Goal: Task Accomplishment & Management: Use online tool/utility

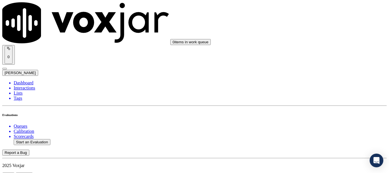
type input "20250819-192118_6103336994-all.mp3"
type input "isis"
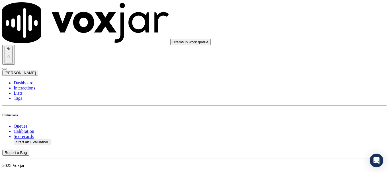
drag, startPoint x: 164, startPoint y: 160, endPoint x: 197, endPoint y: 143, distance: 37.6
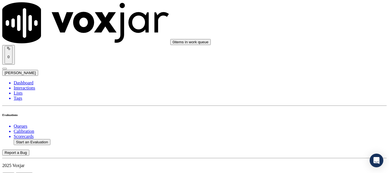
type input "[DATE]T14:43"
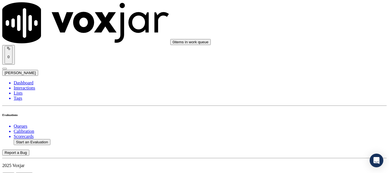
scroll to position [85, 0]
type input "[PERSON_NAME]"
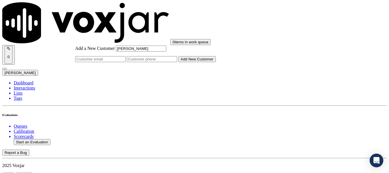
type input "[PERSON_NAME]"
drag, startPoint x: 216, startPoint y: 89, endPoint x: 171, endPoint y: 28, distance: 75.4
click at [177, 62] on input "Add a New Customer" at bounding box center [152, 59] width 50 height 6
paste input "6103336994"
type input "6103336994"
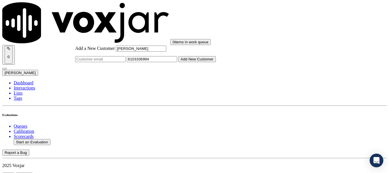
click at [216, 62] on button "Add New Customer" at bounding box center [197, 59] width 38 height 6
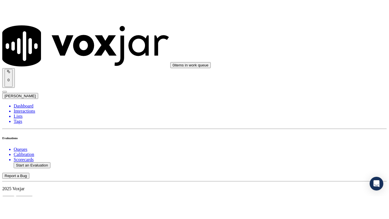
scroll to position [71, 0]
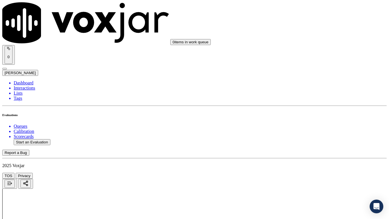
click at [317, 117] on div "Yes" at bounding box center [324, 114] width 72 height 5
click at [310, 152] on div "Yes" at bounding box center [324, 149] width 72 height 5
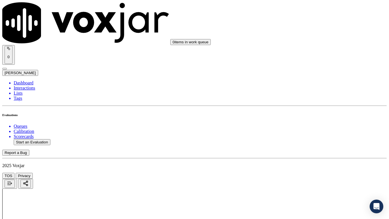
drag, startPoint x: 306, startPoint y: 40, endPoint x: 338, endPoint y: 105, distance: 73.0
click at [307, 40] on div "Yes" at bounding box center [324, 37] width 72 height 5
click at [316, 129] on div "N/A" at bounding box center [324, 126] width 72 height 5
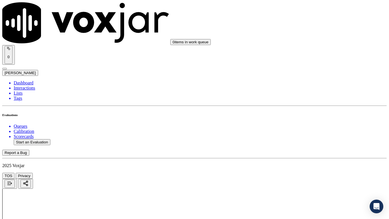
drag, startPoint x: 322, startPoint y: 198, endPoint x: 321, endPoint y: 201, distance: 3.3
click at [308, 173] on div "N/A" at bounding box center [324, 174] width 72 height 5
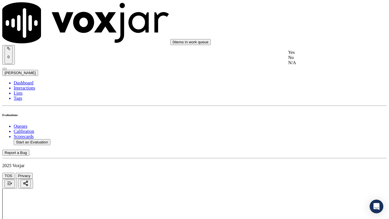
click at [305, 54] on div "Yes" at bounding box center [324, 52] width 72 height 5
click at [316, 134] on div "Yes" at bounding box center [324, 130] width 72 height 5
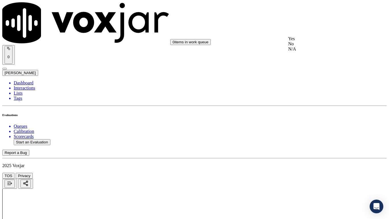
click at [312, 41] on div "Yes" at bounding box center [324, 38] width 72 height 5
click at [310, 113] on div "Yes" at bounding box center [324, 110] width 72 height 5
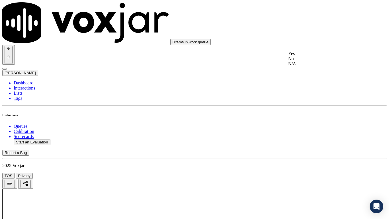
drag, startPoint x: 313, startPoint y: 58, endPoint x: 326, endPoint y: 76, distance: 22.7
click at [313, 56] on div "Yes" at bounding box center [324, 53] width 72 height 5
click at [308, 167] on div "Yes" at bounding box center [324, 165] width 72 height 5
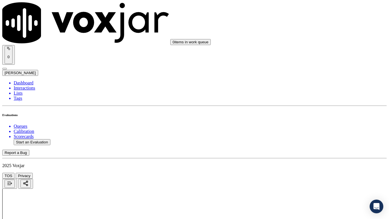
click at [308, 153] on div "Yes" at bounding box center [324, 150] width 72 height 5
click at [314, 82] on div "Yes" at bounding box center [324, 79] width 72 height 5
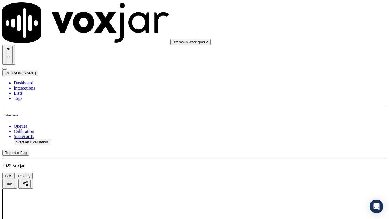
click at [315, 154] on div "Yes" at bounding box center [324, 151] width 72 height 5
click at [313, 55] on div "Yes" at bounding box center [324, 52] width 72 height 5
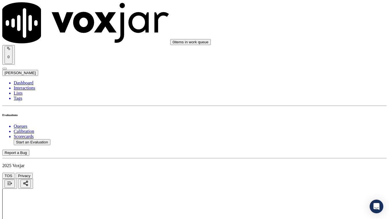
click at [317, 134] on div "Yes" at bounding box center [324, 130] width 72 height 5
click at [311, 41] on div "Yes" at bounding box center [324, 38] width 72 height 5
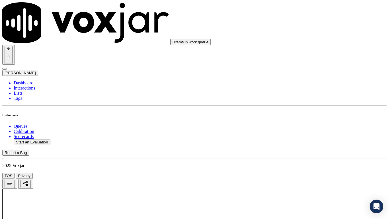
click at [319, 113] on div "Yes" at bounding box center [324, 110] width 72 height 5
drag, startPoint x: 313, startPoint y: 76, endPoint x: 325, endPoint y: 111, distance: 36.9
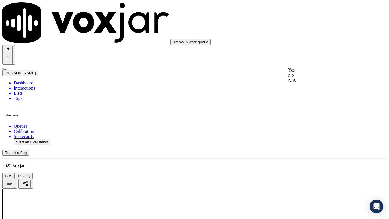
click at [313, 78] on div "Yes No N/A" at bounding box center [324, 74] width 72 height 15
click at [308, 72] on div "Yes" at bounding box center [324, 69] width 72 height 5
click at [313, 144] on div "Yes" at bounding box center [324, 141] width 72 height 5
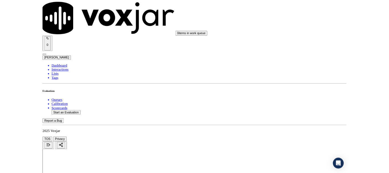
scroll to position [1576, 0]
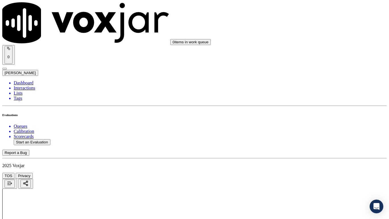
drag, startPoint x: 314, startPoint y: 140, endPoint x: 316, endPoint y: 148, distance: 8.2
click at [312, 157] on div "Yes" at bounding box center [324, 154] width 72 height 5
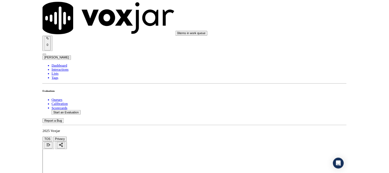
scroll to position [85, 0]
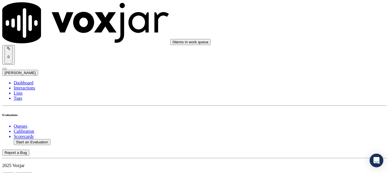
click at [43, 139] on button "Start an Evaluation" at bounding box center [32, 142] width 37 height 6
type input "20250819-114927_2675472443-all.mp3"
type input "lui"
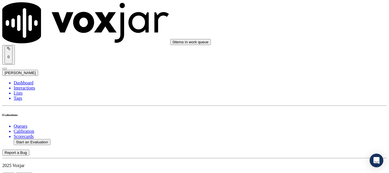
drag, startPoint x: 202, startPoint y: 66, endPoint x: 211, endPoint y: 73, distance: 10.4
type input "[DATE]T14:53"
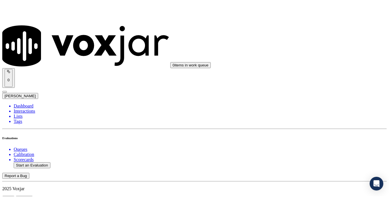
scroll to position [50, 0]
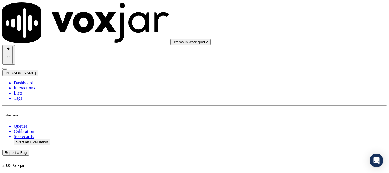
scroll to position [85, 0]
type input "[PERSON_NAME]"
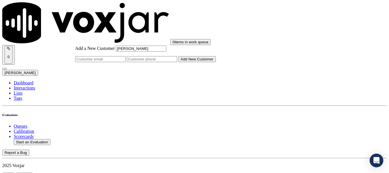
type input "[PERSON_NAME]"
click at [177, 62] on input "Add a New Customer" at bounding box center [152, 59] width 50 height 6
paste input "2675472443"
type input "2675472443"
click at [216, 62] on button "Add New Customer" at bounding box center [197, 59] width 38 height 6
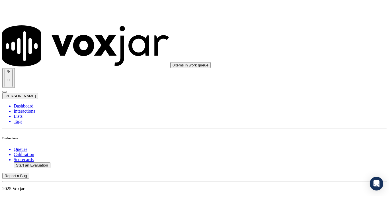
scroll to position [126, 0]
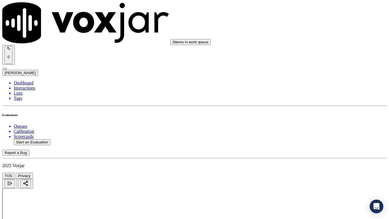
drag, startPoint x: 328, startPoint y: 104, endPoint x: 327, endPoint y: 110, distance: 5.5
click at [325, 118] on div "Yes" at bounding box center [324, 114] width 72 height 5
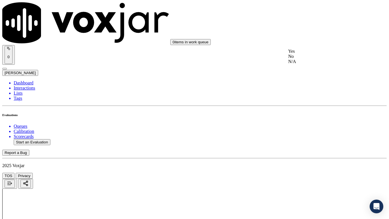
drag, startPoint x: 303, startPoint y: 46, endPoint x: 346, endPoint y: 130, distance: 94.3
click at [306, 53] on div "Yes" at bounding box center [324, 51] width 72 height 5
click at [317, 126] on div "Yes" at bounding box center [324, 122] width 72 height 5
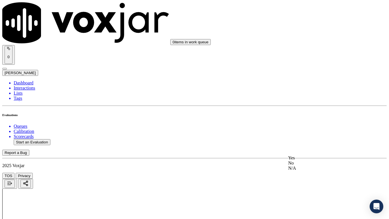
click at [304, 171] on div "N/A" at bounding box center [324, 167] width 72 height 5
click at [316, 136] on div "N/A" at bounding box center [324, 133] width 72 height 5
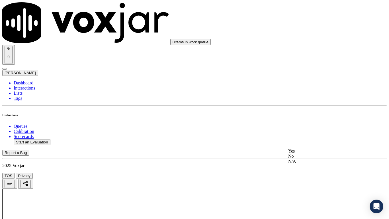
click at [305, 154] on div "Yes" at bounding box center [324, 150] width 72 height 5
drag, startPoint x: 311, startPoint y: 66, endPoint x: 312, endPoint y: 69, distance: 3.0
click at [313, 75] on div "Yes" at bounding box center [324, 73] width 72 height 5
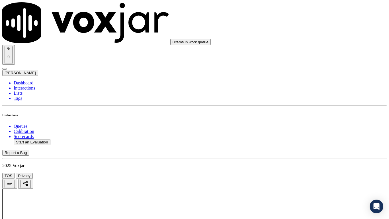
click at [322, 155] on div "Yes" at bounding box center [324, 152] width 72 height 5
drag, startPoint x: 314, startPoint y: 59, endPoint x: 329, endPoint y: 97, distance: 40.4
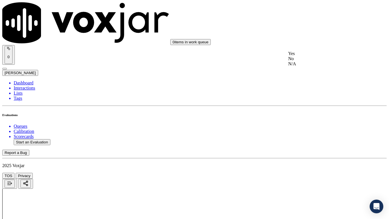
click at [314, 56] on div "Yes" at bounding box center [324, 53] width 72 height 5
click at [312, 142] on div "Yes" at bounding box center [324, 138] width 72 height 5
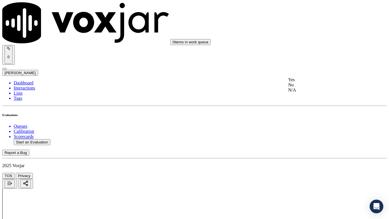
click at [314, 82] on div "Yes" at bounding box center [324, 79] width 72 height 5
drag, startPoint x: 314, startPoint y: 168, endPoint x: 314, endPoint y: 172, distance: 4.0
click at [308, 173] on div "Yes" at bounding box center [324, 178] width 72 height 5
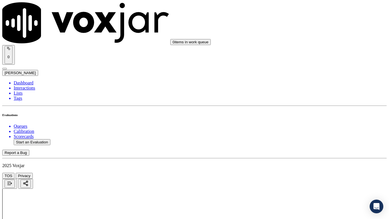
click at [313, 52] on div "Yes" at bounding box center [324, 51] width 72 height 5
drag, startPoint x: 318, startPoint y: 112, endPoint x: 318, endPoint y: 117, distance: 4.8
drag, startPoint x: 318, startPoint y: 125, endPoint x: 319, endPoint y: 138, distance: 12.9
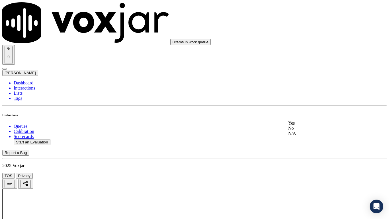
click at [318, 126] on div "Yes" at bounding box center [324, 122] width 72 height 5
click at [312, 51] on div "Yes" at bounding box center [324, 52] width 72 height 5
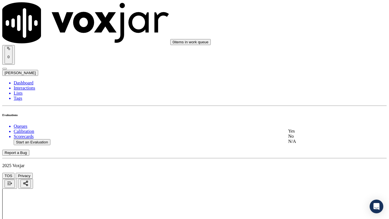
click at [317, 134] on div "Yes" at bounding box center [324, 130] width 72 height 5
click at [313, 97] on div "Yes" at bounding box center [324, 95] width 72 height 5
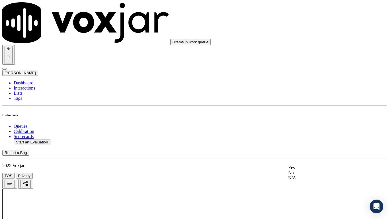
click at [310, 169] on div "Yes" at bounding box center [324, 167] width 72 height 5
click at [321, 99] on div "Yes" at bounding box center [324, 98] width 72 height 5
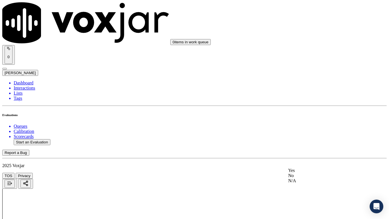
click at [315, 173] on div "Yes" at bounding box center [324, 170] width 72 height 5
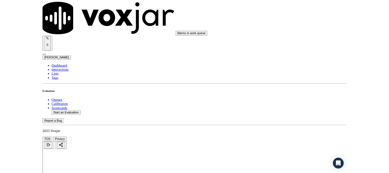
scroll to position [1576, 0]
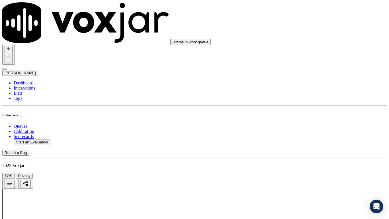
click at [313, 156] on div "Yes" at bounding box center [324, 154] width 72 height 5
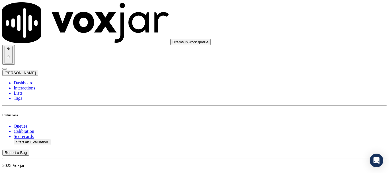
click at [39, 139] on button "Start an Evaluation" at bounding box center [32, 142] width 37 height 6
type input "20250819-180056_8352268107-all.mp3"
type input "ca"
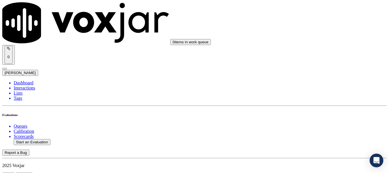
type input "[DATE]T15:01"
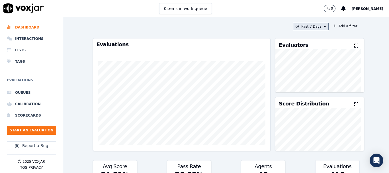
click at [311, 26] on button "Past 7 Days" at bounding box center [310, 26] width 35 height 7
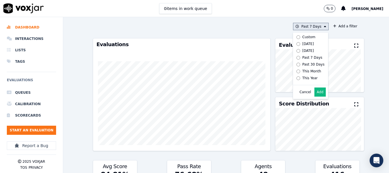
click at [303, 37] on div "Custom" at bounding box center [308, 37] width 13 height 5
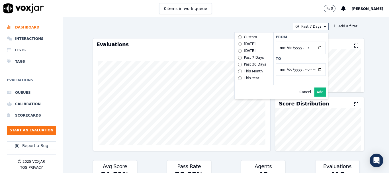
click at [355, 30] on div "Past 7 Days Custom Today Yesterday Past 7 Days Past 30 Days This Month This Yea…" at bounding box center [226, 95] width 326 height 156
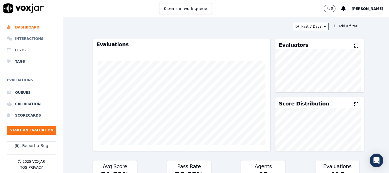
click at [26, 38] on li "Interactions" at bounding box center [31, 38] width 49 height 11
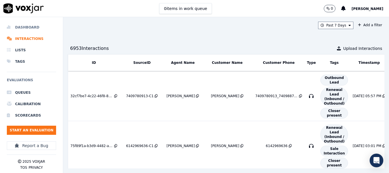
click at [30, 27] on li "Dashboard" at bounding box center [31, 27] width 49 height 11
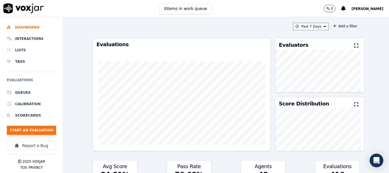
click at [39, 132] on button "Start an Evaluation" at bounding box center [31, 130] width 49 height 9
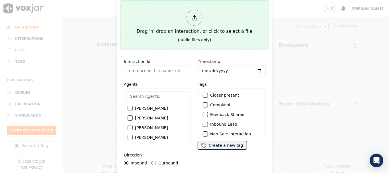
click at [195, 23] on div "Drag 'n' drop an interaction, or click to select a file" at bounding box center [194, 22] width 120 height 30
type input "20250819-180056_8352268107-all.mp3"
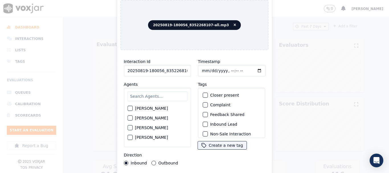
click at [150, 96] on input "text" at bounding box center [158, 96] width 60 height 10
type input "ca"
click at [153, 107] on label "[PERSON_NAME]" at bounding box center [151, 109] width 33 height 4
click at [133, 106] on button "[PERSON_NAME]" at bounding box center [130, 108] width 5 height 5
click at [202, 67] on input "Timestamp" at bounding box center [232, 70] width 68 height 11
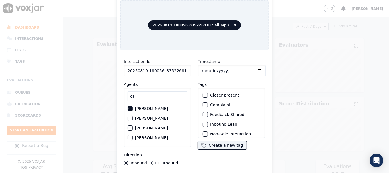
type input "2025-08-19T15:08"
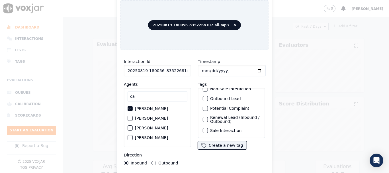
click at [232, 128] on label "Sale Interaction" at bounding box center [225, 130] width 31 height 4
click at [208, 128] on button "Sale Interaction" at bounding box center [205, 130] width 5 height 5
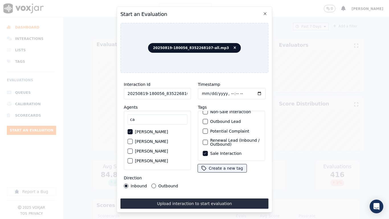
drag, startPoint x: 210, startPoint y: 200, endPoint x: 210, endPoint y: 203, distance: 2.9
click at [210, 173] on button "Upload interaction to start evaluation" at bounding box center [194, 203] width 148 height 10
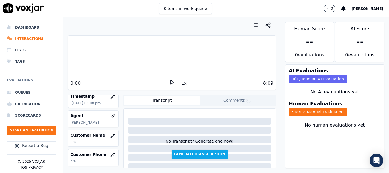
scroll to position [57, 0]
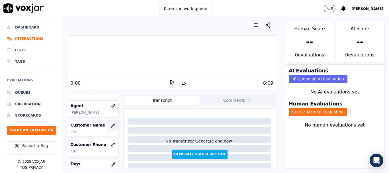
click at [110, 124] on icon "button" at bounding box center [112, 125] width 5 height 5
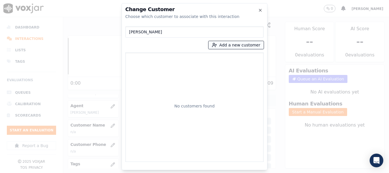
type input "Lamar Nance"
click at [222, 43] on button "Add a new customer" at bounding box center [235, 45] width 55 height 8
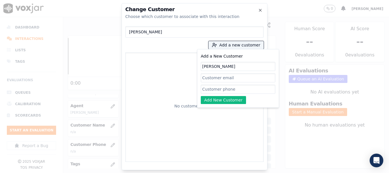
type input "Lamar Nance"
click at [223, 91] on input "Add a New Customer" at bounding box center [238, 89] width 75 height 9
paste input "8352268107"
paste input "2672068937"
type input "8352268107-2672068937"
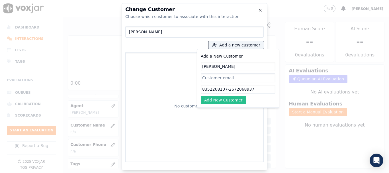
click at [222, 101] on button "Add New Customer" at bounding box center [223, 100] width 45 height 8
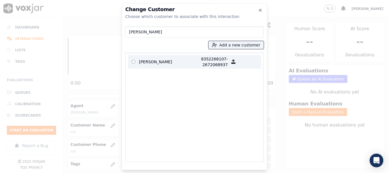
click at [146, 62] on p "Lamar Nance" at bounding box center [161, 61] width 44 height 11
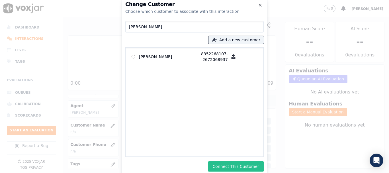
click at [247, 162] on button "Connect This Customer" at bounding box center [236, 166] width 56 height 10
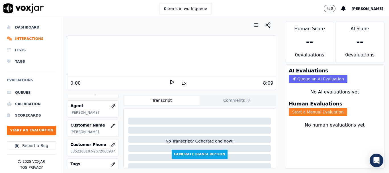
click at [309, 110] on button "Start a Manual Evaluation" at bounding box center [318, 112] width 58 height 8
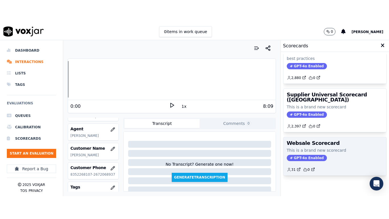
scroll to position [114, 0]
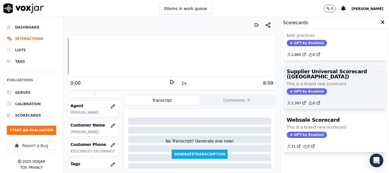
click at [314, 74] on h3 "Supplier Universal Scorecard ([GEOGRAPHIC_DATA])" at bounding box center [335, 74] width 96 height 10
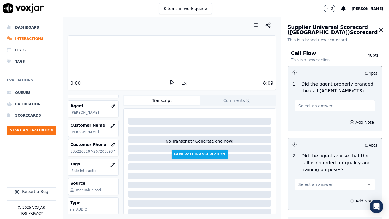
drag, startPoint x: 331, startPoint y: 106, endPoint x: 333, endPoint y: 110, distance: 4.5
click at [331, 106] on button "Select an answer" at bounding box center [335, 105] width 80 height 11
click at [333, 120] on div "Yes" at bounding box center [324, 118] width 69 height 9
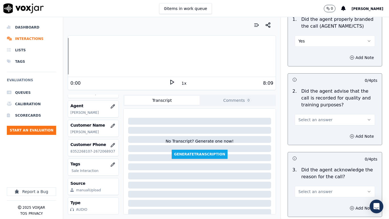
scroll to position [142, 0]
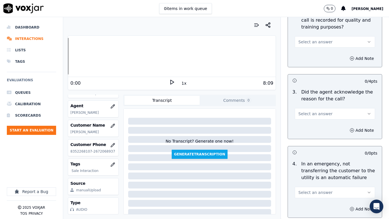
click at [314, 40] on span "Select an answer" at bounding box center [315, 42] width 34 height 6
click at [314, 53] on div "Yes" at bounding box center [324, 54] width 69 height 9
click at [328, 115] on button "Select an answer" at bounding box center [335, 113] width 80 height 11
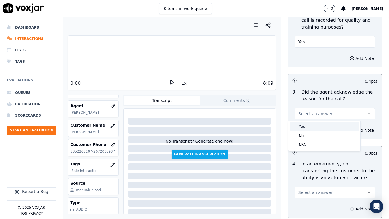
click at [321, 127] on div "Yes" at bounding box center [324, 126] width 69 height 9
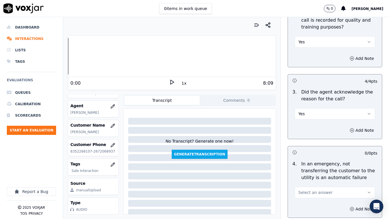
click at [326, 173] on button "Select an answer" at bounding box center [335, 192] width 80 height 11
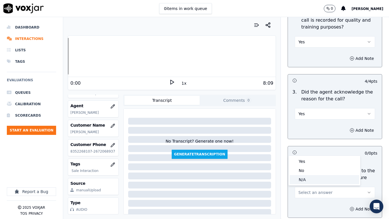
click at [314, 173] on div "N/A" at bounding box center [324, 179] width 69 height 9
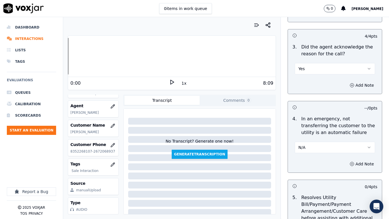
scroll to position [370, 0]
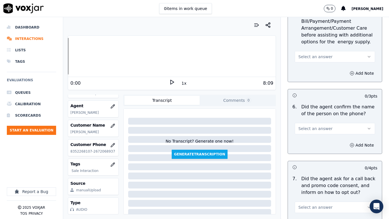
click at [314, 57] on span "Select an answer" at bounding box center [315, 57] width 34 height 6
click at [316, 86] on div "N/A" at bounding box center [324, 87] width 69 height 9
click at [321, 130] on span "Select an answer" at bounding box center [315, 129] width 34 height 6
click at [321, 142] on div "Yes" at bounding box center [324, 141] width 69 height 9
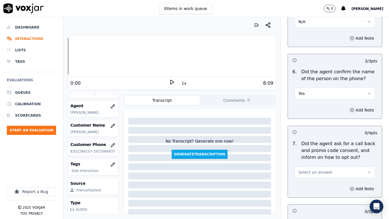
scroll to position [484, 0]
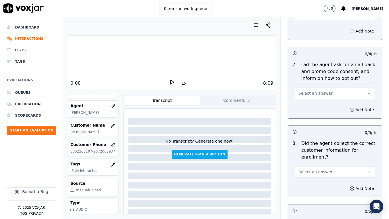
click at [316, 89] on button "Select an answer" at bounding box center [335, 92] width 80 height 11
click at [319, 106] on div "Yes" at bounding box center [324, 105] width 69 height 9
click at [324, 173] on button "Select an answer" at bounding box center [335, 171] width 80 height 11
click at [316, 173] on div "Yes" at bounding box center [324, 184] width 69 height 9
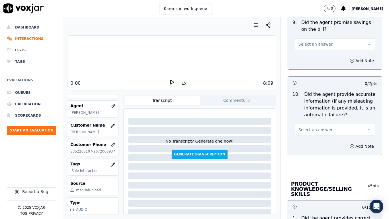
click at [312, 44] on span "Select an answer" at bounding box center [315, 44] width 34 height 6
click at [315, 52] on div "Yes No N/A" at bounding box center [324, 66] width 72 height 30
click at [316, 56] on div "Yes" at bounding box center [324, 56] width 69 height 9
click at [317, 131] on span "Select an answer" at bounding box center [315, 130] width 34 height 6
click at [316, 141] on div "Yes" at bounding box center [324, 142] width 69 height 9
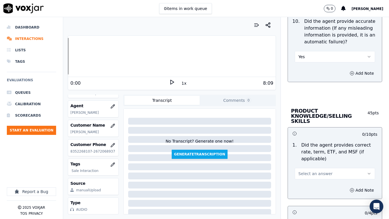
scroll to position [883, 0]
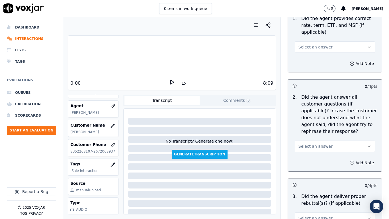
click at [315, 44] on span "Select an answer" at bounding box center [315, 47] width 34 height 6
click at [317, 53] on div "Yes" at bounding box center [324, 54] width 69 height 9
click at [329, 140] on button "Select an answer" at bounding box center [335, 145] width 80 height 11
click at [326, 153] on div "Yes" at bounding box center [324, 153] width 69 height 9
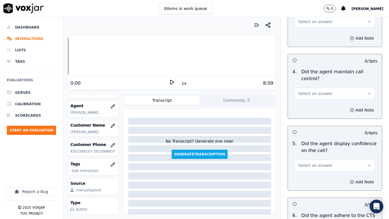
scroll to position [1082, 0]
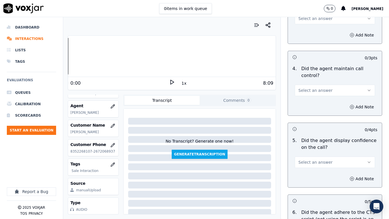
click at [306, 17] on button "Select an answer" at bounding box center [335, 18] width 80 height 11
click at [308, 26] on div "Yes" at bounding box center [324, 26] width 69 height 9
click at [319, 87] on span "Select an answer" at bounding box center [315, 90] width 34 height 6
click at [318, 101] on div "Yes" at bounding box center [324, 97] width 69 height 9
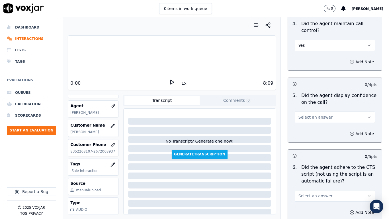
scroll to position [1225, 0]
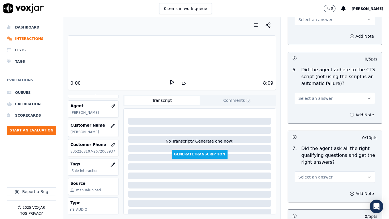
click at [306, 17] on button "Select an answer" at bounding box center [335, 19] width 80 height 11
click at [309, 25] on div "Yes" at bounding box center [324, 27] width 69 height 9
click at [319, 95] on span "Select an answer" at bounding box center [315, 98] width 34 height 6
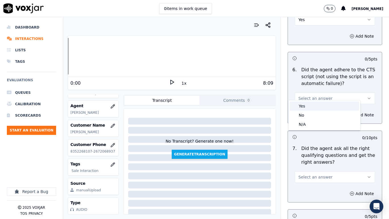
click at [316, 108] on div "Yes" at bounding box center [324, 105] width 69 height 9
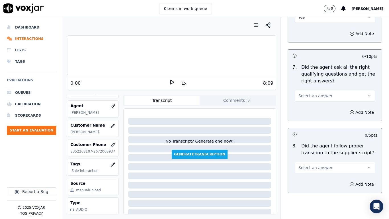
scroll to position [1310, 0]
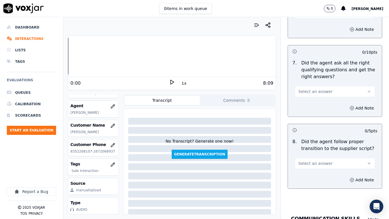
click at [320, 89] on span "Select an answer" at bounding box center [315, 92] width 34 height 6
click at [321, 98] on div "Yes" at bounding box center [324, 99] width 69 height 9
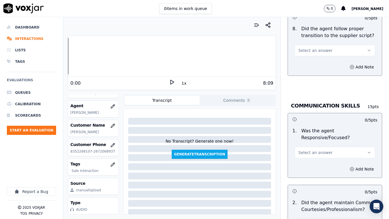
scroll to position [1424, 0]
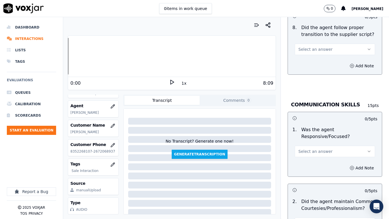
click at [319, 46] on span "Select an answer" at bounding box center [315, 49] width 34 height 6
click at [320, 57] on div "Yes" at bounding box center [324, 56] width 69 height 9
click at [322, 146] on button "Select an answer" at bounding box center [335, 151] width 80 height 11
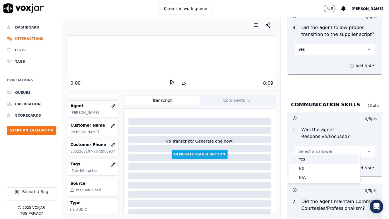
click at [320, 154] on div "Yes" at bounding box center [324, 158] width 69 height 9
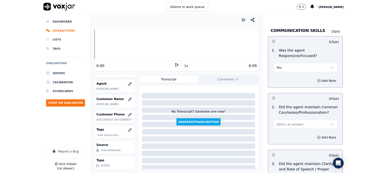
scroll to position [1576, 0]
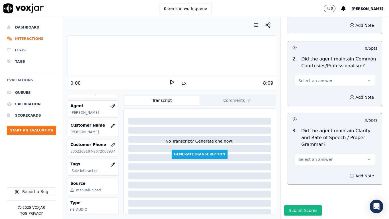
click at [321, 75] on button "Select an answer" at bounding box center [335, 80] width 80 height 11
click at [321, 75] on div "Yes" at bounding box center [324, 78] width 69 height 9
click at [314, 154] on button "Select an answer" at bounding box center [335, 159] width 80 height 11
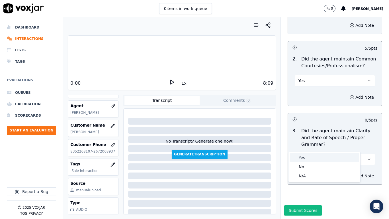
click at [310, 157] on div "Yes" at bounding box center [324, 157] width 69 height 9
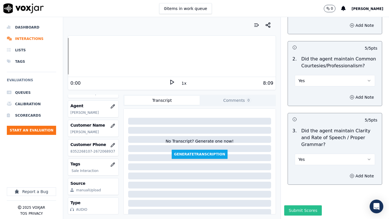
click at [306, 173] on button "Submit Scores" at bounding box center [303, 210] width 38 height 10
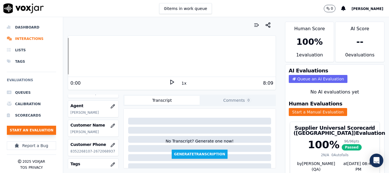
click at [41, 130] on button "Start an Evaluation" at bounding box center [31, 130] width 49 height 9
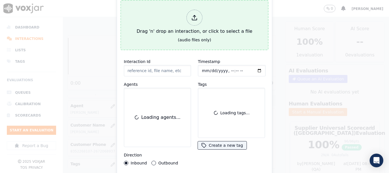
click at [180, 26] on div "Drag 'n' drop an interaction, or click to select a file" at bounding box center [194, 22] width 120 height 30
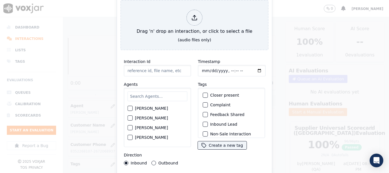
type input "20250819-190436_4192831323-all.mp3"
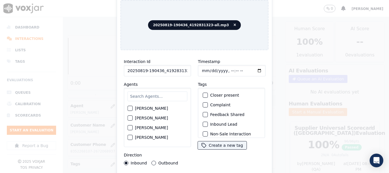
click at [151, 93] on input "text" at bounding box center [158, 96] width 60 height 10
type input "mi"
click at [158, 126] on label "[PERSON_NAME]" at bounding box center [151, 128] width 33 height 4
click at [133, 125] on button "[PERSON_NAME]" at bounding box center [130, 127] width 5 height 5
click at [203, 69] on input "Timestamp" at bounding box center [232, 70] width 68 height 11
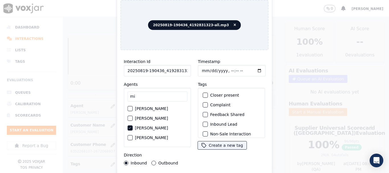
type input "2025-08-19T15:49"
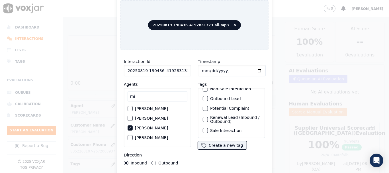
click at [230, 128] on label "Sale Interaction" at bounding box center [225, 130] width 31 height 4
click at [208, 128] on button "Sale Interaction" at bounding box center [205, 130] width 5 height 5
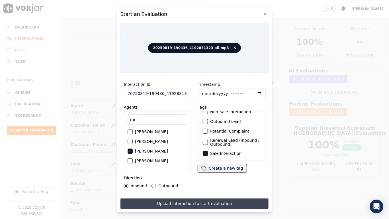
click at [223, 173] on button "Upload interaction to start evaluation" at bounding box center [194, 203] width 148 height 10
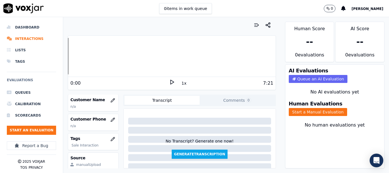
scroll to position [85, 0]
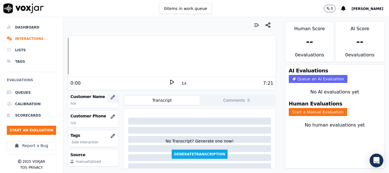
click at [110, 96] on icon "button" at bounding box center [112, 97] width 5 height 5
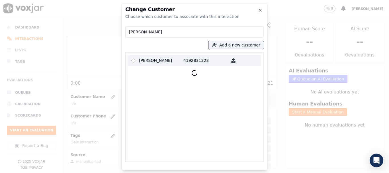
type input "CHARLES E WORTHY SR"
click at [194, 59] on p "4192831323" at bounding box center [205, 60] width 44 height 9
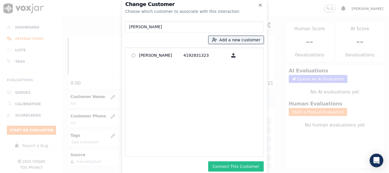
click at [241, 166] on button "Connect This Customer" at bounding box center [236, 166] width 56 height 10
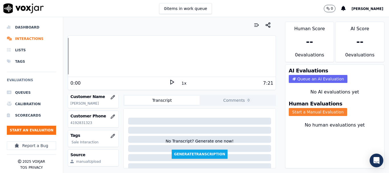
click at [313, 112] on button "Start a Manual Evaluation" at bounding box center [318, 112] width 58 height 8
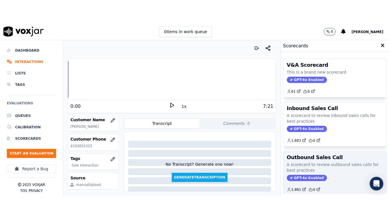
scroll to position [126, 0]
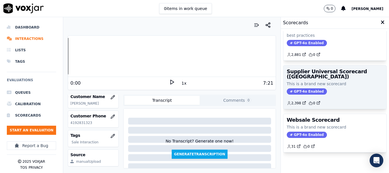
click at [318, 69] on h3 "Supplier Universal Scorecard ([GEOGRAPHIC_DATA])" at bounding box center [335, 74] width 96 height 10
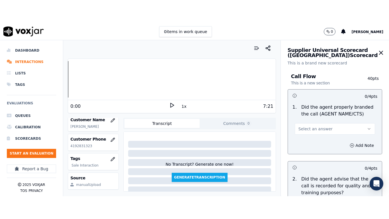
scroll to position [71, 0]
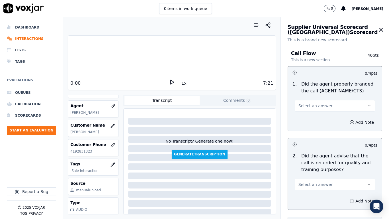
click at [331, 107] on button "Select an answer" at bounding box center [335, 105] width 80 height 11
click at [322, 120] on div "Yes" at bounding box center [324, 118] width 69 height 9
click at [322, 173] on button "Select an answer" at bounding box center [335, 184] width 80 height 11
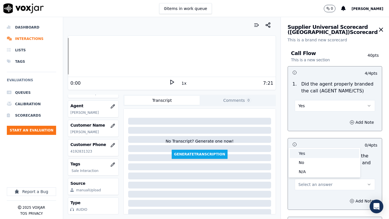
click at [302, 154] on div "Yes" at bounding box center [324, 153] width 69 height 9
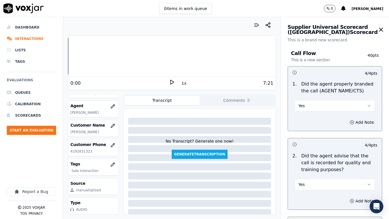
scroll to position [199, 0]
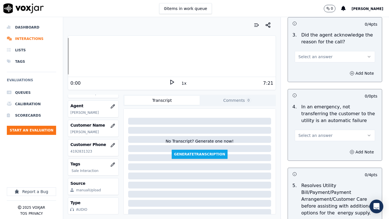
click at [315, 56] on span "Select an answer" at bounding box center [315, 57] width 34 height 6
click at [315, 66] on div "Yes" at bounding box center [324, 69] width 69 height 9
click at [320, 137] on span "Select an answer" at bounding box center [315, 135] width 34 height 6
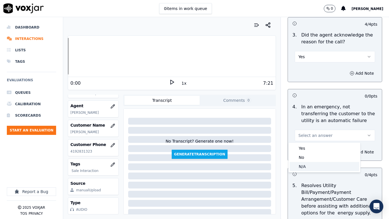
click at [313, 165] on div "N/A" at bounding box center [324, 166] width 69 height 9
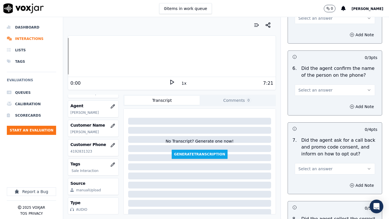
scroll to position [399, 0]
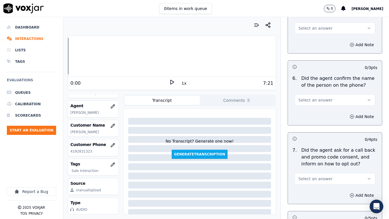
click at [304, 28] on span "Select an answer" at bounding box center [315, 28] width 34 height 6
click at [309, 61] on div "N/A" at bounding box center [324, 59] width 69 height 9
click at [324, 101] on button "Select an answer" at bounding box center [335, 99] width 80 height 11
click at [316, 112] on div "Yes" at bounding box center [324, 112] width 69 height 9
click at [312, 173] on span "Select an answer" at bounding box center [315, 179] width 34 height 6
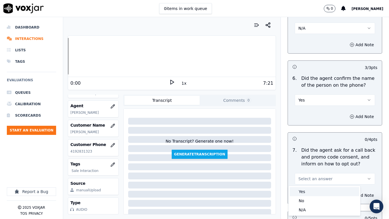
click at [310, 173] on div "Yes" at bounding box center [324, 191] width 69 height 9
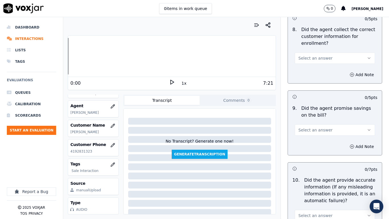
scroll to position [598, 0]
click at [310, 58] on span "Select an answer" at bounding box center [315, 58] width 34 height 6
click at [312, 69] on div "Yes" at bounding box center [324, 70] width 69 height 9
click at [324, 129] on button "Select an answer" at bounding box center [335, 129] width 80 height 11
click at [322, 148] on div "No" at bounding box center [324, 151] width 69 height 9
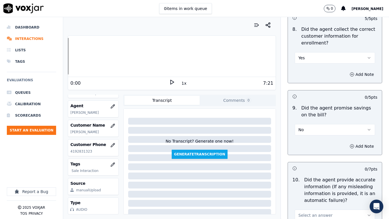
click at [311, 130] on button "No" at bounding box center [335, 129] width 80 height 11
drag, startPoint x: 313, startPoint y: 143, endPoint x: 313, endPoint y: 156, distance: 12.8
click at [313, 144] on div "Yes" at bounding box center [324, 142] width 69 height 9
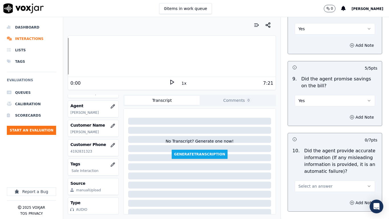
scroll to position [797, 0]
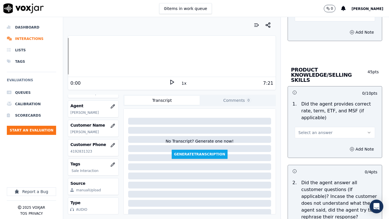
click at [302, 19] on button "Select an answer" at bounding box center [335, 15] width 80 height 11
click at [304, 27] on div "Yes" at bounding box center [324, 28] width 69 height 9
click at [314, 130] on span "Select an answer" at bounding box center [315, 133] width 34 height 6
click at [315, 143] on div "Yes" at bounding box center [324, 140] width 69 height 9
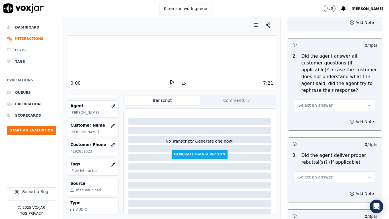
scroll to position [997, 0]
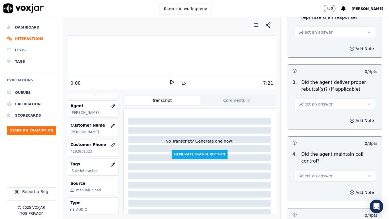
click at [299, 29] on span "Select an answer" at bounding box center [315, 32] width 34 height 6
click at [307, 38] on div "Yes" at bounding box center [324, 39] width 69 height 9
click at [315, 101] on span "Select an answer" at bounding box center [315, 104] width 34 height 6
click at [316, 109] on div "Yes" at bounding box center [324, 111] width 69 height 9
click at [310, 173] on span "Select an answer" at bounding box center [315, 176] width 34 height 6
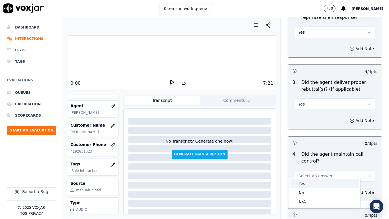
click at [305, 173] on div "Yes" at bounding box center [324, 183] width 69 height 9
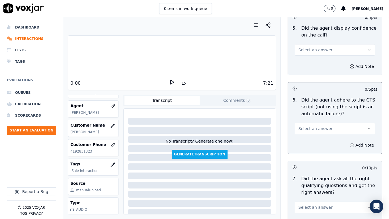
scroll to position [1196, 0]
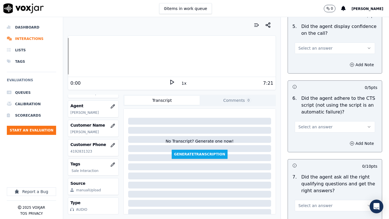
click at [313, 41] on div "Select an answer" at bounding box center [335, 47] width 80 height 13
click at [314, 45] on span "Select an answer" at bounding box center [315, 48] width 34 height 6
click at [316, 57] on div "Yes" at bounding box center [324, 55] width 69 height 9
click at [320, 124] on span "Select an answer" at bounding box center [315, 127] width 34 height 6
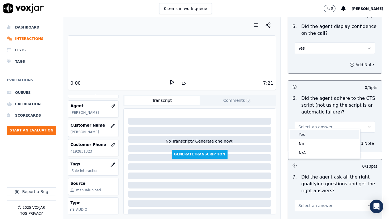
click at [317, 134] on div "Yes" at bounding box center [324, 134] width 69 height 9
click at [319, 173] on span "Select an answer" at bounding box center [315, 205] width 34 height 6
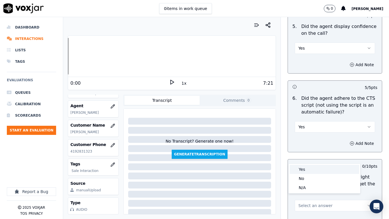
click at [307, 171] on div "Yes" at bounding box center [324, 169] width 69 height 9
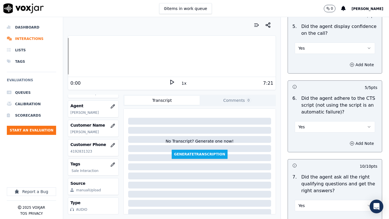
scroll to position [1424, 0]
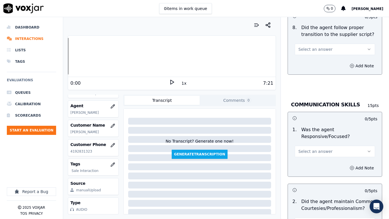
click at [316, 46] on span "Select an answer" at bounding box center [315, 49] width 34 height 6
click at [317, 56] on div "Yes" at bounding box center [324, 56] width 69 height 9
drag, startPoint x: 311, startPoint y: 145, endPoint x: 310, endPoint y: 149, distance: 4.0
click at [310, 149] on button "Select an answer" at bounding box center [335, 151] width 80 height 11
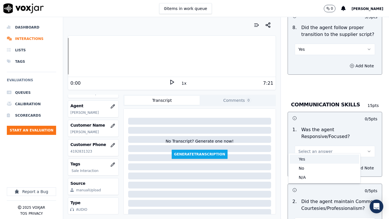
click at [309, 160] on div "Yes" at bounding box center [324, 158] width 69 height 9
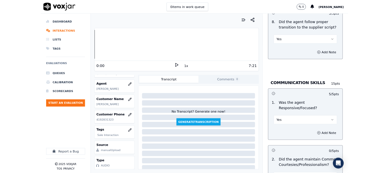
scroll to position [1576, 0]
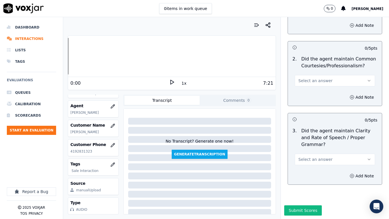
click at [309, 78] on span "Select an answer" at bounding box center [315, 81] width 34 height 6
click at [311, 78] on div "Yes" at bounding box center [324, 78] width 69 height 9
click at [313, 156] on span "Select an answer" at bounding box center [315, 159] width 34 height 6
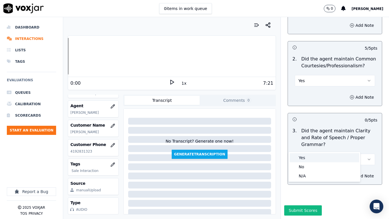
click at [309, 158] on div "Yes" at bounding box center [324, 157] width 69 height 9
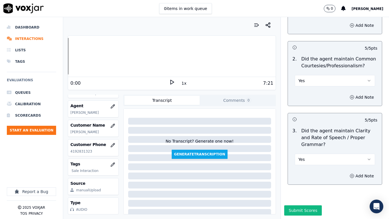
drag, startPoint x: 294, startPoint y: 197, endPoint x: 306, endPoint y: 200, distance: 12.9
click at [293, 173] on button "Submit Scores" at bounding box center [303, 210] width 38 height 10
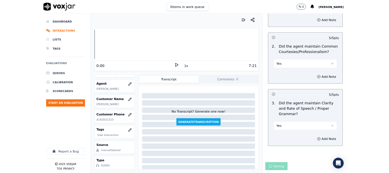
scroll to position [85, 0]
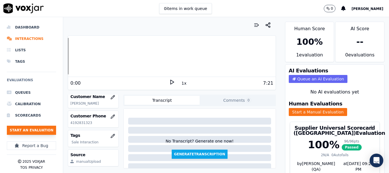
click at [45, 128] on button "Start an Evaluation" at bounding box center [31, 130] width 49 height 9
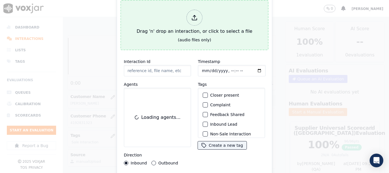
click at [191, 20] on div at bounding box center [195, 18] width 16 height 16
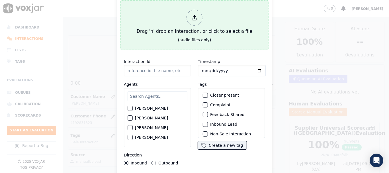
type input "20250819-145611_4129734815-all.mp3"
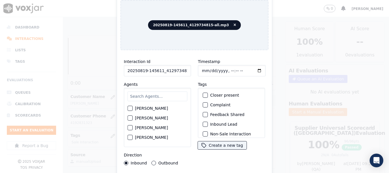
click at [152, 92] on input "text" at bounding box center [158, 96] width 60 height 10
type input "is"
click at [147, 136] on label "[PERSON_NAME]" at bounding box center [151, 137] width 33 height 4
click at [133, 136] on button "[PERSON_NAME]" at bounding box center [130, 137] width 5 height 5
click at [203, 67] on input "Timestamp" at bounding box center [232, 70] width 68 height 11
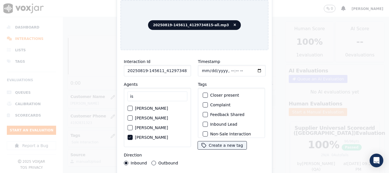
type input "2025-08-19T15:58"
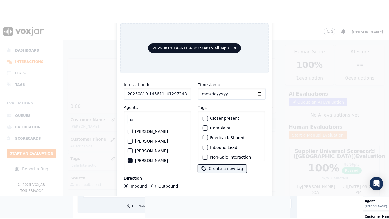
scroll to position [50, 0]
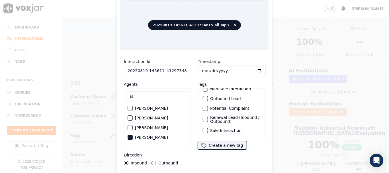
click at [219, 128] on label "Sale Interaction" at bounding box center [225, 130] width 31 height 4
click at [208, 128] on button "Sale Interaction" at bounding box center [205, 130] width 5 height 5
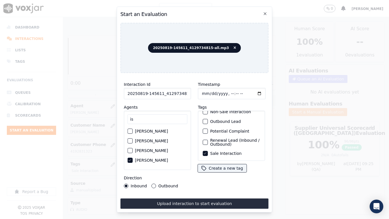
click at [229, 173] on button "Upload interaction to start evaluation" at bounding box center [194, 203] width 148 height 10
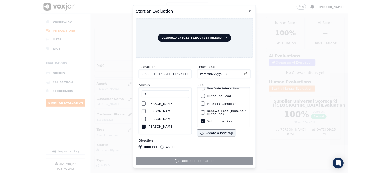
scroll to position [85, 0]
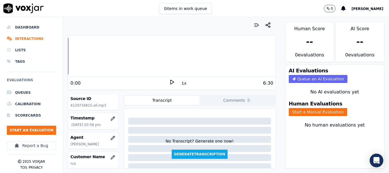
scroll to position [57, 0]
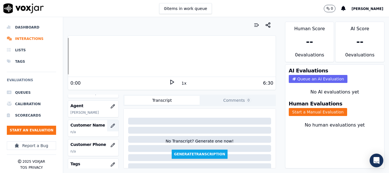
click at [110, 125] on icon "button" at bounding box center [112, 125] width 5 height 5
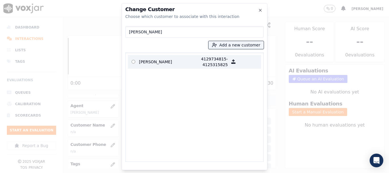
type input "Mervin LEVIN"
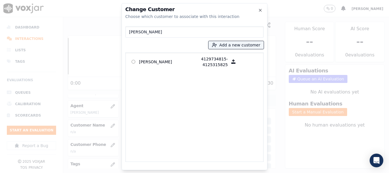
drag, startPoint x: 151, startPoint y: 61, endPoint x: 271, endPoint y: 111, distance: 130.5
click at [152, 62] on p "Mervin LEVIN" at bounding box center [161, 61] width 44 height 11
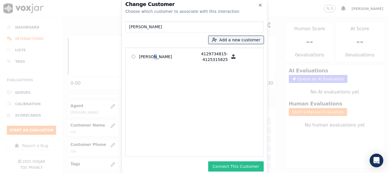
click at [239, 167] on button "Connect This Customer" at bounding box center [236, 166] width 56 height 10
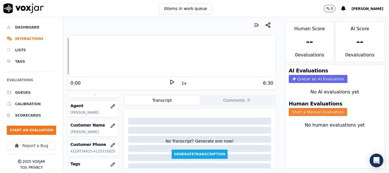
click at [302, 112] on button "Start a Manual Evaluation" at bounding box center [318, 112] width 58 height 8
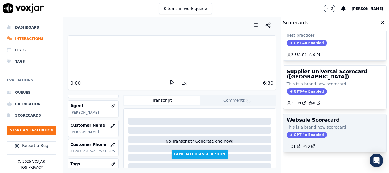
scroll to position [114, 0]
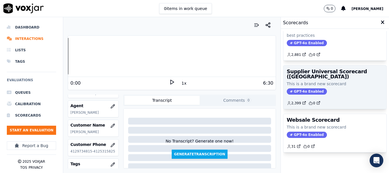
click at [311, 76] on h3 "Supplier Universal Scorecard ([GEOGRAPHIC_DATA])" at bounding box center [335, 74] width 96 height 10
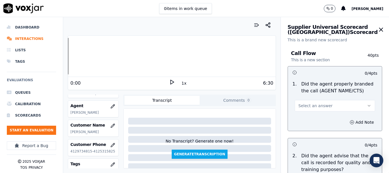
click at [329, 107] on button "Select an answer" at bounding box center [335, 105] width 80 height 11
click at [320, 117] on div "Yes" at bounding box center [324, 118] width 69 height 9
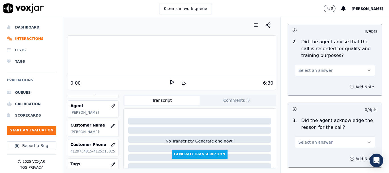
click at [315, 73] on span "Select an answer" at bounding box center [315, 70] width 34 height 6
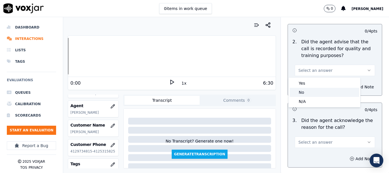
click at [311, 88] on div "No" at bounding box center [324, 92] width 69 height 9
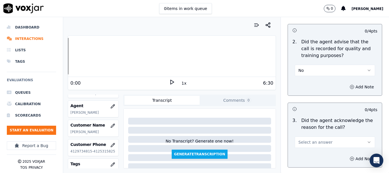
click at [308, 70] on button "No" at bounding box center [335, 70] width 80 height 11
click at [309, 79] on div "Yes" at bounding box center [324, 83] width 69 height 9
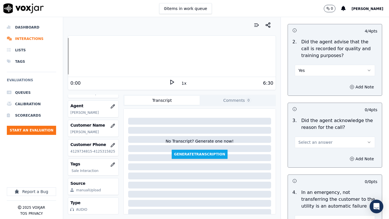
drag, startPoint x: 312, startPoint y: 140, endPoint x: 316, endPoint y: 145, distance: 6.8
click at [312, 140] on span "Select an answer" at bounding box center [315, 142] width 34 height 6
click at [316, 153] on div "Yes" at bounding box center [324, 154] width 69 height 9
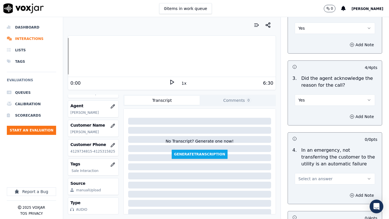
scroll to position [228, 0]
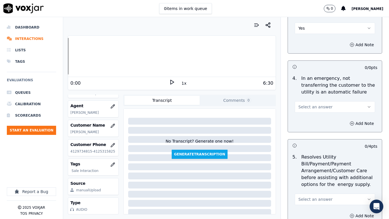
click at [307, 107] on span "Select an answer" at bounding box center [315, 107] width 34 height 6
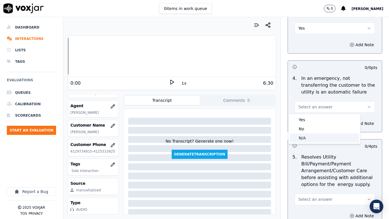
click at [312, 138] on div "N/A" at bounding box center [324, 137] width 69 height 9
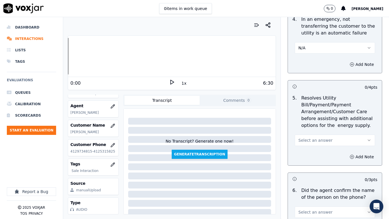
scroll to position [399, 0]
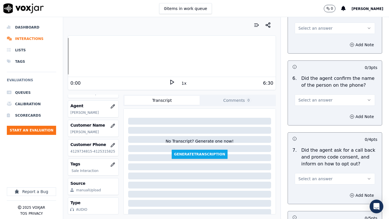
click at [303, 29] on span "Select an answer" at bounding box center [315, 28] width 34 height 6
click at [308, 55] on div "N/A" at bounding box center [324, 59] width 69 height 9
click at [316, 84] on p "Did the agent confirm the name of the person on the phone?" at bounding box center [339, 82] width 76 height 14
click at [313, 101] on span "Select an answer" at bounding box center [315, 100] width 34 height 6
click at [314, 112] on div "Yes" at bounding box center [324, 112] width 69 height 9
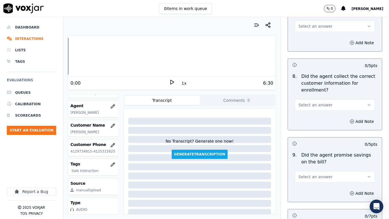
scroll to position [541, 0]
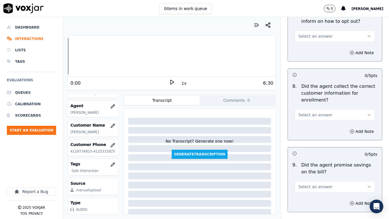
click at [310, 37] on span "Select an answer" at bounding box center [315, 36] width 34 height 6
click at [313, 51] on div "Yes" at bounding box center [324, 48] width 69 height 9
click at [320, 112] on button "Select an answer" at bounding box center [335, 114] width 80 height 11
click at [315, 128] on div "Yes" at bounding box center [324, 127] width 69 height 9
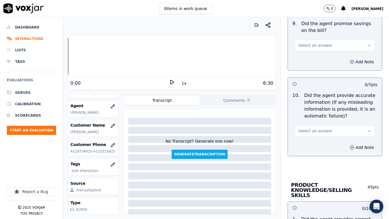
scroll to position [683, 0]
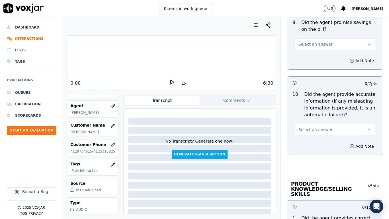
click at [309, 40] on button "Select an answer" at bounding box center [335, 43] width 80 height 11
drag, startPoint x: 312, startPoint y: 57, endPoint x: 328, endPoint y: 112, distance: 57.2
click at [313, 58] on div "Yes" at bounding box center [324, 56] width 69 height 9
click at [320, 127] on span "Select an answer" at bounding box center [315, 130] width 34 height 6
click at [317, 143] on div "Yes" at bounding box center [324, 142] width 69 height 9
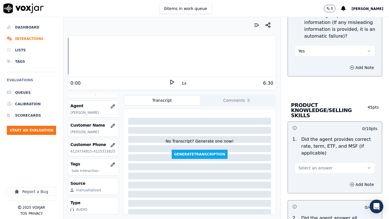
scroll to position [854, 0]
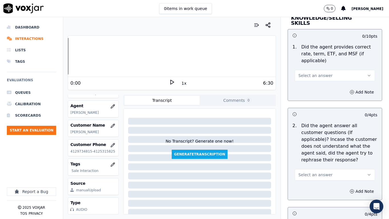
click at [317, 73] on span "Select an answer" at bounding box center [315, 76] width 34 height 6
click at [318, 80] on div "Yes" at bounding box center [324, 83] width 69 height 9
drag, startPoint x: 322, startPoint y: 168, endPoint x: 322, endPoint y: 174, distance: 6.3
click at [322, 169] on button "Select an answer" at bounding box center [335, 174] width 80 height 11
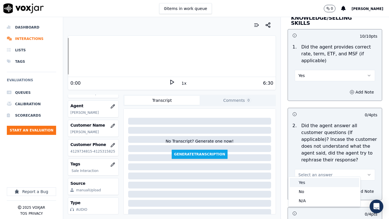
click at [321, 173] on div "Yes" at bounding box center [324, 182] width 69 height 9
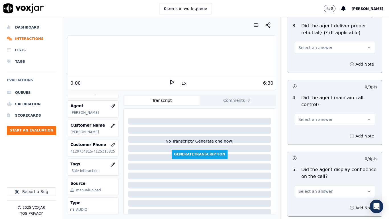
scroll to position [1054, 0]
click at [316, 44] on span "Select an answer" at bounding box center [315, 47] width 34 height 6
click at [317, 54] on div "Yes" at bounding box center [324, 54] width 69 height 9
click at [323, 114] on button "Select an answer" at bounding box center [335, 118] width 80 height 11
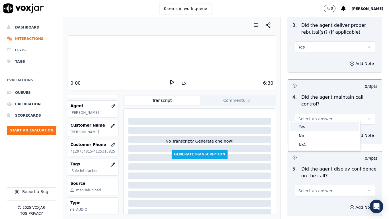
click at [324, 126] on div "Yes" at bounding box center [324, 126] width 69 height 9
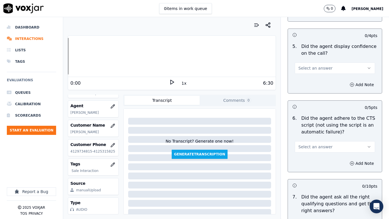
scroll to position [1196, 0]
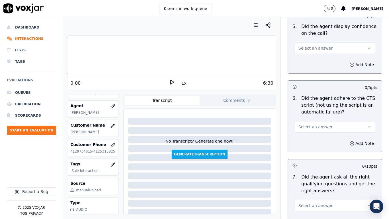
click at [308, 45] on span "Select an answer" at bounding box center [315, 48] width 34 height 6
click at [310, 55] on div "Yes" at bounding box center [324, 55] width 69 height 9
click at [320, 124] on span "Select an answer" at bounding box center [315, 127] width 34 height 6
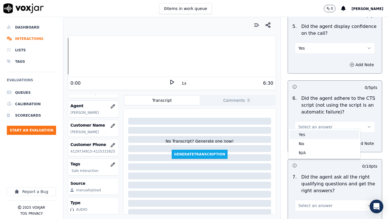
click at [316, 134] on div "Yes" at bounding box center [324, 134] width 69 height 9
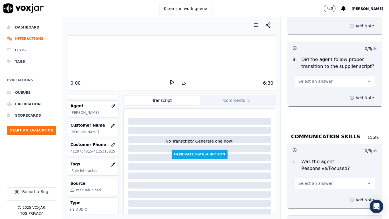
scroll to position [1395, 0]
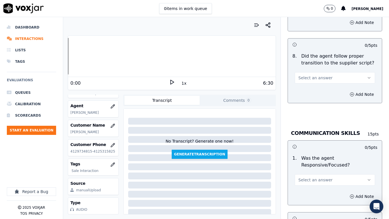
drag, startPoint x: 310, startPoint y: 70, endPoint x: 312, endPoint y: 77, distance: 7.0
click at [310, 75] on span "Select an answer" at bounding box center [315, 78] width 34 height 6
click at [314, 85] on div "Yes" at bounding box center [324, 85] width 69 height 9
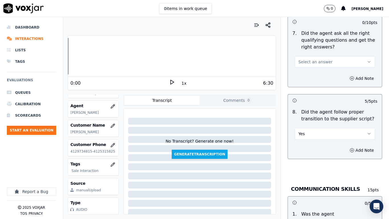
scroll to position [1339, 0]
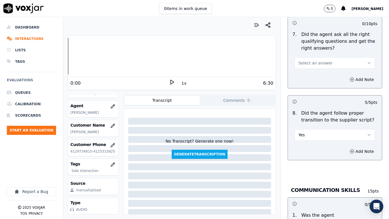
click at [315, 60] on span "Select an answer" at bounding box center [315, 63] width 34 height 6
click at [317, 67] on div "Yes" at bounding box center [324, 70] width 69 height 9
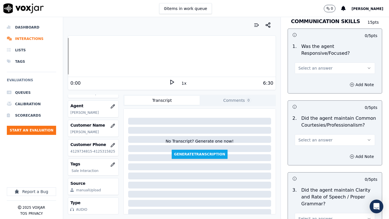
scroll to position [1509, 0]
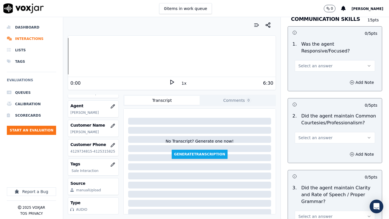
click at [307, 63] on span "Select an answer" at bounding box center [315, 66] width 34 height 6
drag, startPoint x: 306, startPoint y: 75, endPoint x: 325, endPoint y: 109, distance: 38.8
click at [306, 75] on div "Yes" at bounding box center [324, 73] width 69 height 9
click at [317, 135] on span "Select an answer" at bounding box center [315, 138] width 34 height 6
click at [313, 147] on div "Yes" at bounding box center [324, 145] width 69 height 9
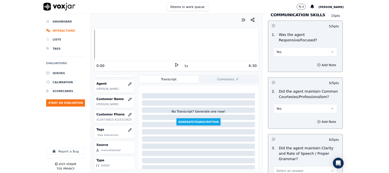
scroll to position [1576, 0]
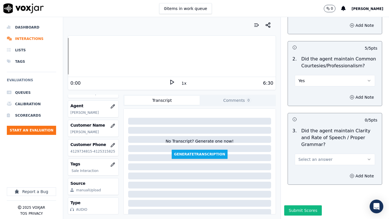
click at [312, 156] on span "Select an answer" at bounding box center [315, 159] width 34 height 6
click at [306, 157] on div "Yes" at bounding box center [324, 157] width 69 height 9
click at [298, 173] on button "Submit Scores" at bounding box center [303, 210] width 38 height 10
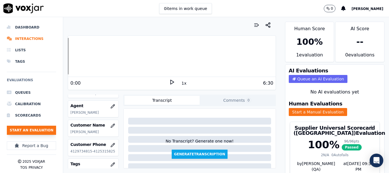
click at [35, 128] on button "Start an Evaluation" at bounding box center [31, 130] width 49 height 9
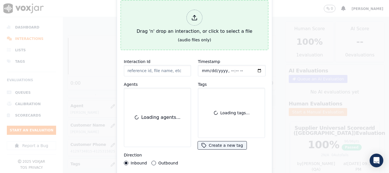
click at [199, 12] on div at bounding box center [195, 18] width 16 height 16
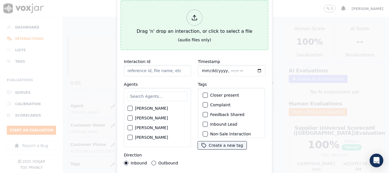
type input "20250819-105744_4127017748-all.mp3"
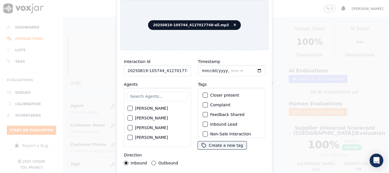
click at [159, 95] on input "text" at bounding box center [158, 96] width 60 height 10
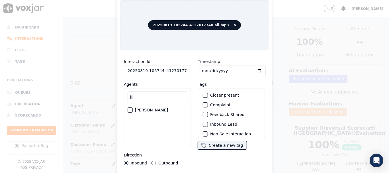
type input "lil"
click at [162, 108] on label "[PERSON_NAME]" at bounding box center [151, 110] width 33 height 4
click at [133, 108] on button "[PERSON_NAME]" at bounding box center [130, 109] width 5 height 5
click at [200, 68] on input "Timestamp" at bounding box center [232, 70] width 68 height 11
type input "2025-08-19T16:10"
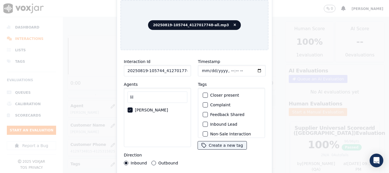
scroll to position [50, 0]
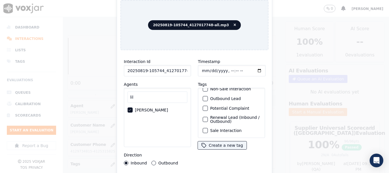
click at [231, 128] on label "Sale Interaction" at bounding box center [225, 130] width 31 height 4
click at [208, 128] on button "Sale Interaction" at bounding box center [205, 130] width 5 height 5
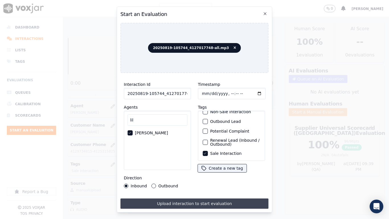
click at [231, 173] on button "Upload interaction to start evaluation" at bounding box center [194, 203] width 148 height 10
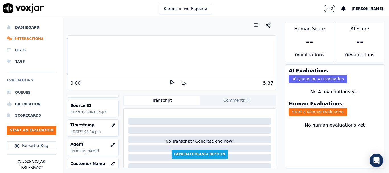
scroll to position [28, 0]
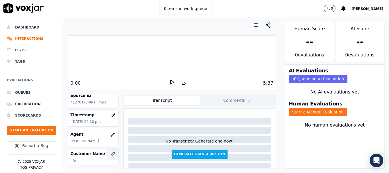
click at [110, 152] on icon "button" at bounding box center [112, 154] width 5 height 5
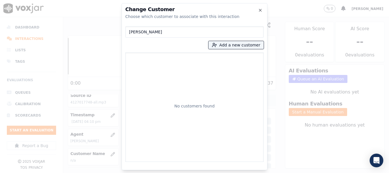
drag, startPoint x: 154, startPoint y: 33, endPoint x: 26, endPoint y: 30, distance: 127.9
click at [26, 173] on div "Change Customer Choose which customer to associate with this interaction PATRIC…" at bounding box center [194, 173] width 389 height 0
paste input "4127017748"
type input "4127017748"
click at [236, 43] on button "Add a new customer" at bounding box center [235, 45] width 55 height 8
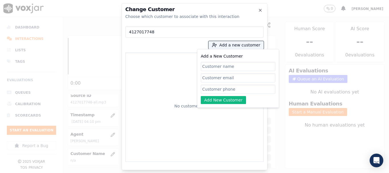
click at [228, 89] on input "Add a New Customer" at bounding box center [238, 89] width 75 height 9
paste input "4127017748"
type input "4127017748"
click at [231, 68] on input "Add a New Customer" at bounding box center [238, 66] width 75 height 9
paste input "PATRICIA CSONKA"
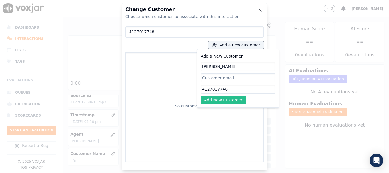
type input "PATRICIA CSONKA"
click at [212, 98] on button "Add New Customer" at bounding box center [223, 100] width 45 height 8
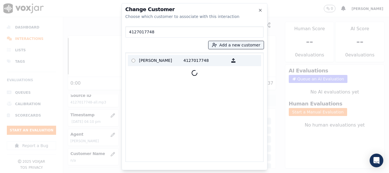
click at [151, 60] on p "PATRICIA CSONKA" at bounding box center [161, 60] width 44 height 9
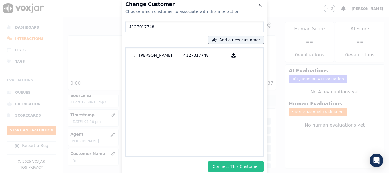
click at [245, 167] on button "Connect This Customer" at bounding box center [236, 166] width 56 height 10
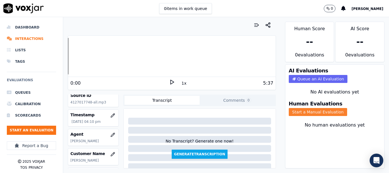
click at [304, 112] on button "Start a Manual Evaluation" at bounding box center [318, 112] width 58 height 8
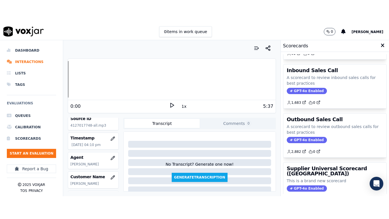
scroll to position [114, 0]
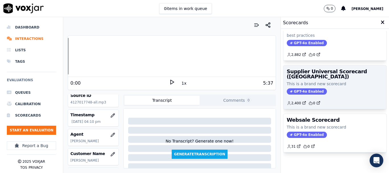
click at [321, 75] on h3 "Supplier Universal Scorecard ([GEOGRAPHIC_DATA])" at bounding box center [335, 74] width 96 height 10
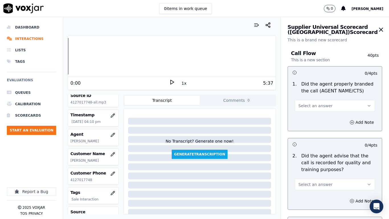
drag, startPoint x: 337, startPoint y: 108, endPoint x: 334, endPoint y: 109, distance: 3.2
click at [337, 108] on button "Select an answer" at bounding box center [335, 105] width 80 height 11
click at [326, 116] on div "Yes" at bounding box center [324, 118] width 69 height 9
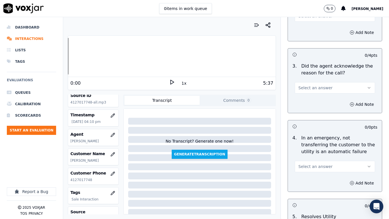
scroll to position [171, 0]
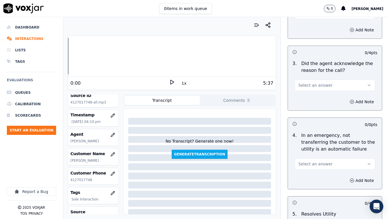
click at [308, 17] on button "Select an answer" at bounding box center [335, 13] width 80 height 11
drag, startPoint x: 310, startPoint y: 28, endPoint x: 317, endPoint y: 43, distance: 16.4
click at [310, 28] on div "Yes" at bounding box center [324, 26] width 69 height 9
click at [324, 87] on button "Select an answer" at bounding box center [335, 84] width 80 height 11
click at [319, 97] on div "Yes" at bounding box center [324, 97] width 69 height 9
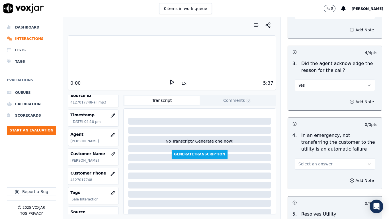
click at [324, 165] on button "Select an answer" at bounding box center [335, 163] width 80 height 11
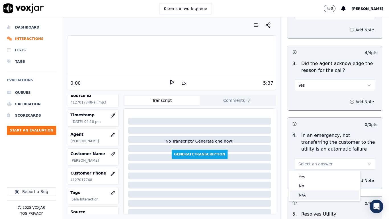
click at [315, 173] on div "N/A" at bounding box center [324, 194] width 69 height 9
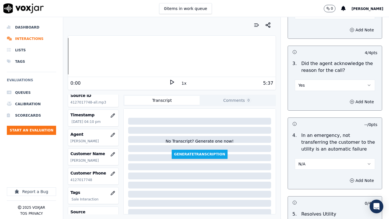
scroll to position [370, 0]
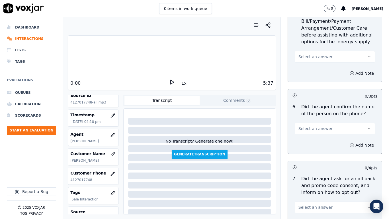
drag, startPoint x: 316, startPoint y: 55, endPoint x: 316, endPoint y: 61, distance: 6.6
click at [316, 55] on span "Select an answer" at bounding box center [315, 57] width 34 height 6
click at [315, 85] on div "N/A" at bounding box center [324, 87] width 69 height 9
drag, startPoint x: 318, startPoint y: 125, endPoint x: 319, endPoint y: 131, distance: 6.6
click at [318, 126] on button "Select an answer" at bounding box center [335, 128] width 80 height 11
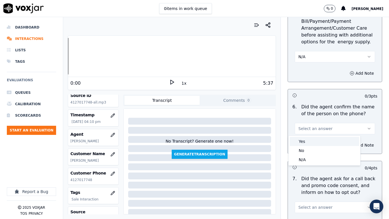
click at [321, 138] on div "Yes" at bounding box center [324, 141] width 69 height 9
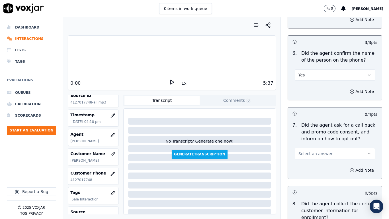
scroll to position [541, 0]
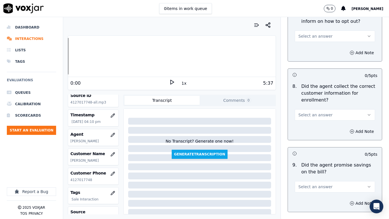
click at [321, 37] on span "Select an answer" at bounding box center [315, 36] width 34 height 6
click at [323, 47] on div "Yes" at bounding box center [324, 48] width 69 height 9
click at [320, 114] on span "Select an answer" at bounding box center [315, 115] width 34 height 6
click at [320, 130] on div "Yes" at bounding box center [324, 127] width 69 height 9
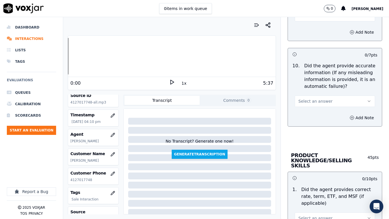
click at [306, 18] on span "Select an answer" at bounding box center [315, 16] width 34 height 6
click at [309, 28] on div "Yes" at bounding box center [324, 28] width 69 height 9
click at [316, 100] on span "Select an answer" at bounding box center [315, 101] width 34 height 6
click at [316, 115] on div "Yes" at bounding box center [324, 113] width 69 height 9
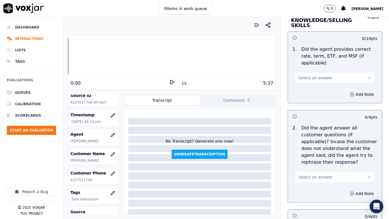
scroll to position [854, 0]
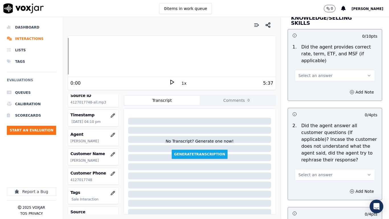
click at [313, 73] on span "Select an answer" at bounding box center [315, 76] width 34 height 6
drag, startPoint x: 315, startPoint y: 83, endPoint x: 325, endPoint y: 105, distance: 23.9
click at [315, 83] on div "Yes" at bounding box center [324, 83] width 69 height 9
click at [323, 169] on button "Select an answer" at bounding box center [335, 174] width 80 height 11
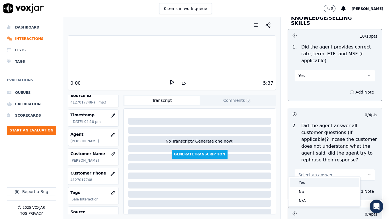
drag, startPoint x: 325, startPoint y: 182, endPoint x: 325, endPoint y: 187, distance: 4.3
click at [324, 173] on div "Yes" at bounding box center [324, 182] width 69 height 9
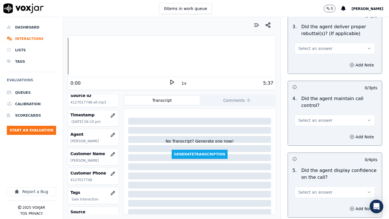
scroll to position [1054, 0]
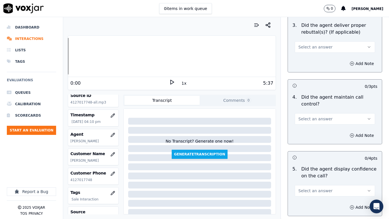
click at [314, 44] on span "Select an answer" at bounding box center [315, 47] width 34 height 6
click at [313, 58] on div "Yes" at bounding box center [324, 54] width 69 height 9
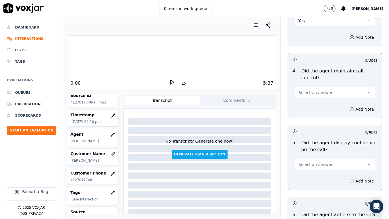
scroll to position [1111, 0]
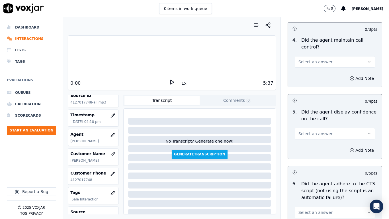
click at [309, 60] on button "Select an answer" at bounding box center [335, 61] width 80 height 11
drag, startPoint x: 310, startPoint y: 70, endPoint x: 314, endPoint y: 70, distance: 3.4
click at [310, 71] on div "Yes" at bounding box center [324, 69] width 69 height 9
click at [301, 132] on button "Select an answer" at bounding box center [335, 133] width 80 height 11
click at [299, 140] on div "Yes" at bounding box center [324, 141] width 69 height 9
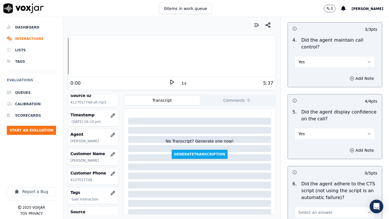
scroll to position [1282, 0]
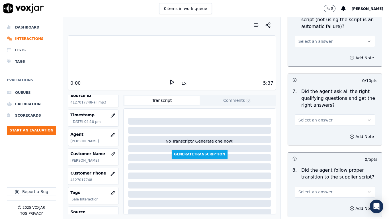
click at [303, 38] on span "Select an answer" at bounding box center [315, 41] width 34 height 6
click at [303, 52] on div "Yes" at bounding box center [324, 48] width 69 height 9
click at [313, 117] on span "Select an answer" at bounding box center [315, 120] width 34 height 6
click at [307, 128] on div "Yes" at bounding box center [324, 127] width 69 height 9
click at [314, 173] on span "Select an answer" at bounding box center [315, 192] width 34 height 6
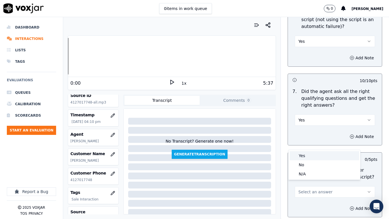
click at [310, 155] on div "Yes" at bounding box center [324, 155] width 69 height 9
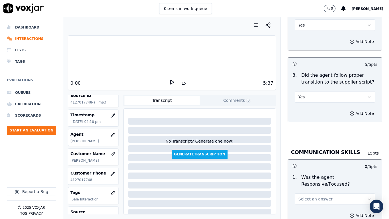
scroll to position [1481, 0]
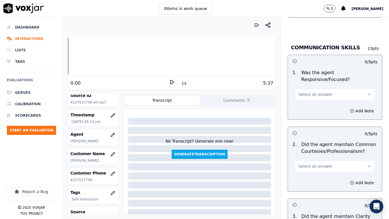
click at [307, 91] on span "Select an answer" at bounding box center [315, 94] width 34 height 6
click at [310, 100] on div "Yes" at bounding box center [324, 101] width 69 height 9
drag, startPoint x: 325, startPoint y: 155, endPoint x: 326, endPoint y: 164, distance: 9.2
click at [325, 160] on button "Select an answer" at bounding box center [335, 165] width 80 height 11
click at [309, 173] on div "Yes" at bounding box center [324, 173] width 69 height 9
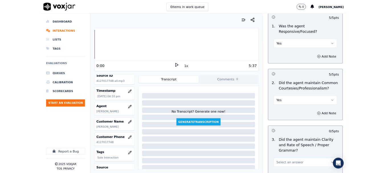
scroll to position [1576, 0]
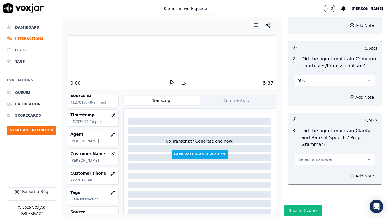
click at [308, 156] on span "Select an answer" at bounding box center [315, 159] width 34 height 6
drag, startPoint x: 310, startPoint y: 156, endPoint x: 312, endPoint y: 177, distance: 20.6
click at [310, 157] on div "Yes" at bounding box center [324, 157] width 69 height 9
click at [304, 173] on button "Submit Scores" at bounding box center [303, 210] width 38 height 10
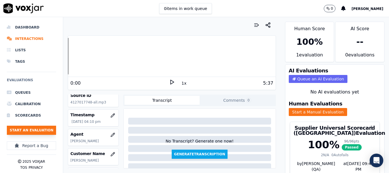
click at [28, 131] on button "Start an Evaluation" at bounding box center [31, 130] width 49 height 9
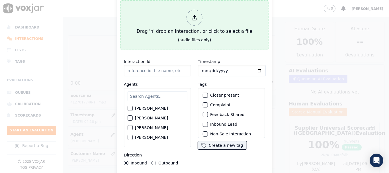
click at [183, 29] on div "Drag 'n' drop an interaction, or click to select a file" at bounding box center [194, 22] width 120 height 30
type input "20250819-173031_3309425642-all.mp3"
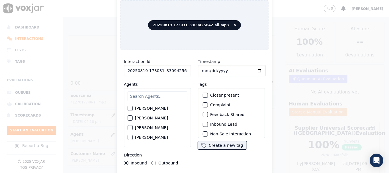
click at [148, 96] on input "text" at bounding box center [158, 96] width 60 height 10
type input "da"
click at [148, 117] on label "[PERSON_NAME]" at bounding box center [151, 118] width 33 height 4
click at [133, 117] on button "[PERSON_NAME]" at bounding box center [130, 117] width 5 height 5
click at [204, 69] on input "Timestamp" at bounding box center [232, 70] width 68 height 11
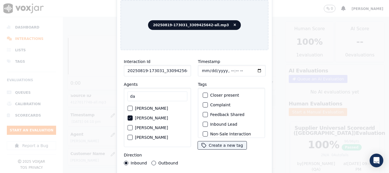
type input "2025-08-19T16:41"
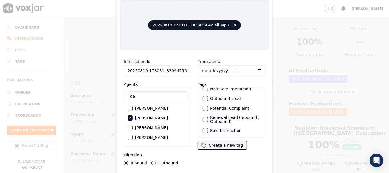
click at [224, 128] on label "Sale Interaction" at bounding box center [225, 130] width 31 height 4
click at [208, 128] on button "Sale Interaction" at bounding box center [205, 130] width 5 height 5
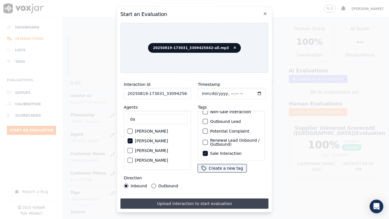
click at [216, 173] on button "Upload interaction to start evaluation" at bounding box center [194, 203] width 148 height 10
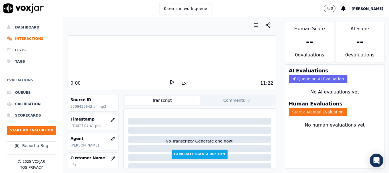
scroll to position [57, 0]
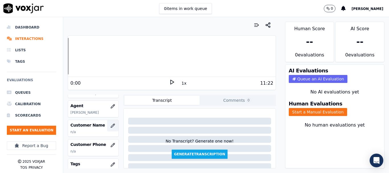
click at [107, 122] on button "button" at bounding box center [112, 125] width 11 height 11
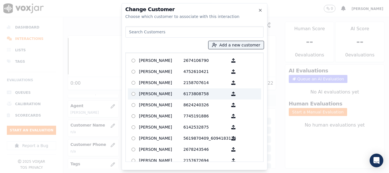
paste input "Bonita Murray"
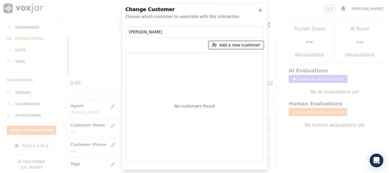
type input "Bonita Murray"
click at [227, 46] on button "Add a new customer" at bounding box center [235, 45] width 55 height 8
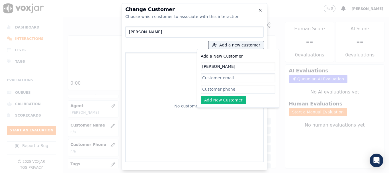
type input "Bonita Murray"
click at [227, 88] on input "Add a New Customer" at bounding box center [238, 89] width 75 height 9
paste input "3309425642"
paste input "3309425737"
type input "3309425642-3309425737"
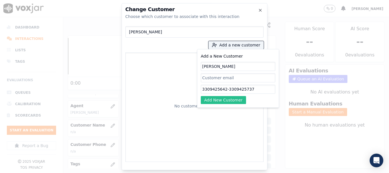
click at [221, 101] on button "Add New Customer" at bounding box center [223, 100] width 45 height 8
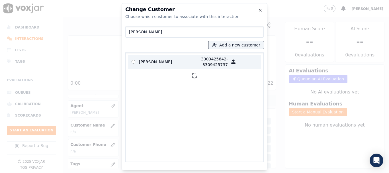
click at [147, 62] on p "Bonita Murray" at bounding box center [161, 61] width 44 height 11
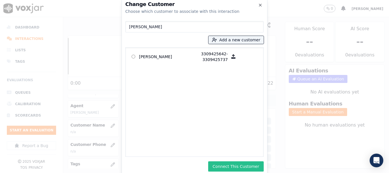
click at [246, 164] on button "Connect This Customer" at bounding box center [236, 166] width 56 height 10
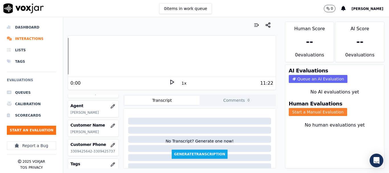
click at [310, 110] on button "Start a Manual Evaluation" at bounding box center [318, 112] width 58 height 8
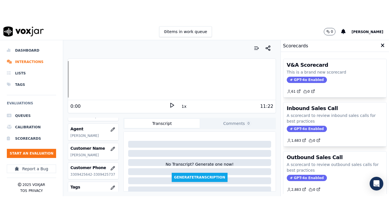
scroll to position [85, 0]
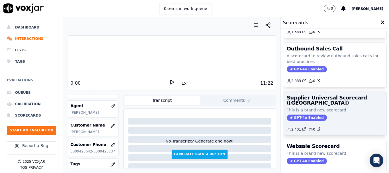
click at [320, 105] on h3 "Supplier Universal Scorecard ([GEOGRAPHIC_DATA])" at bounding box center [335, 100] width 96 height 10
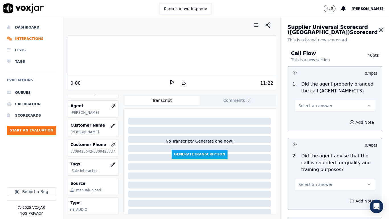
click at [306, 101] on button "Select an answer" at bounding box center [335, 105] width 80 height 11
click at [307, 114] on div "Yes" at bounding box center [324, 118] width 69 height 9
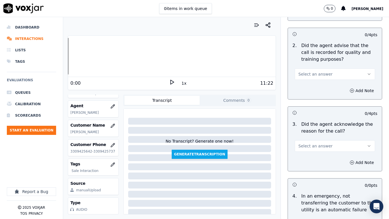
scroll to position [114, 0]
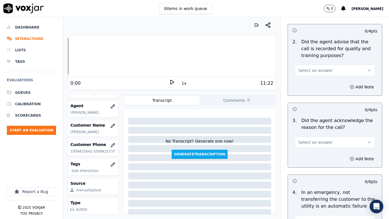
click at [308, 69] on span "Select an answer" at bounding box center [315, 70] width 34 height 6
click at [310, 83] on div "Yes" at bounding box center [324, 83] width 69 height 9
drag, startPoint x: 322, startPoint y: 142, endPoint x: 320, endPoint y: 145, distance: 4.3
click at [322, 142] on button "Select an answer" at bounding box center [335, 141] width 80 height 11
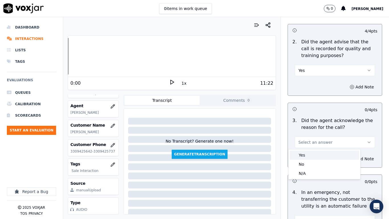
click at [314, 156] on div "Yes" at bounding box center [324, 154] width 69 height 9
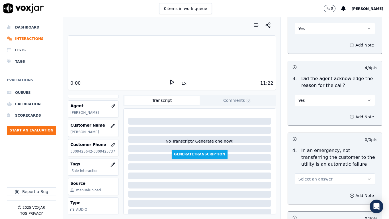
scroll to position [256, 0]
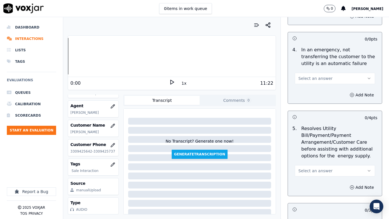
click at [306, 77] on span "Select an answer" at bounding box center [315, 78] width 34 height 6
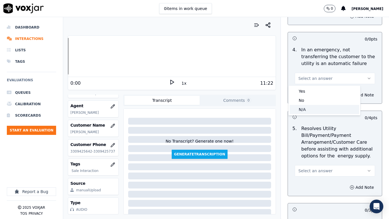
click at [313, 109] on div "N/A" at bounding box center [324, 109] width 69 height 9
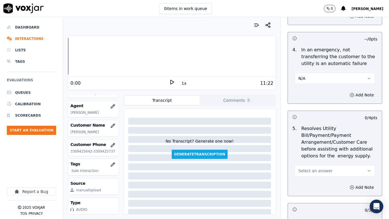
click at [317, 168] on span "Select an answer" at bounding box center [315, 171] width 34 height 6
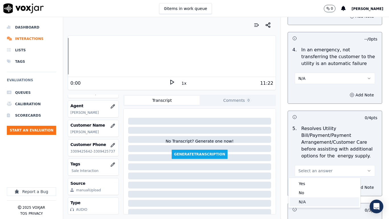
click at [313, 173] on div "N/A" at bounding box center [324, 201] width 69 height 9
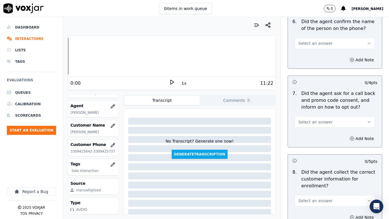
scroll to position [456, 0]
click at [300, 43] on span "Select an answer" at bounding box center [315, 43] width 34 height 6
click at [302, 55] on div "Yes" at bounding box center [324, 55] width 69 height 9
click at [317, 118] on button "Select an answer" at bounding box center [335, 121] width 80 height 11
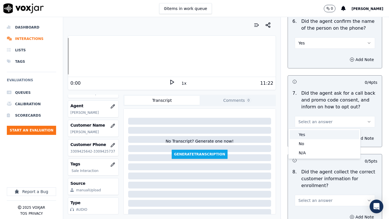
click at [316, 138] on div "Yes" at bounding box center [324, 134] width 69 height 9
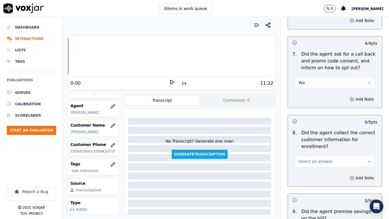
scroll to position [541, 0]
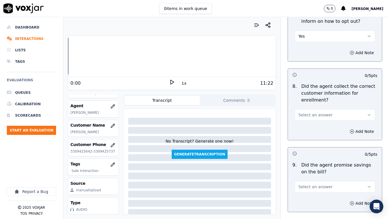
click at [312, 114] on span "Select an answer" at bounding box center [315, 115] width 34 height 6
click at [314, 130] on div "Yes" at bounding box center [324, 127] width 69 height 9
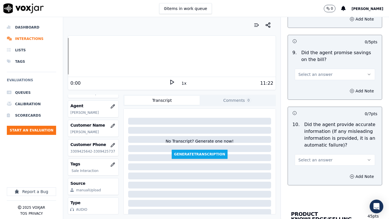
scroll to position [683, 0]
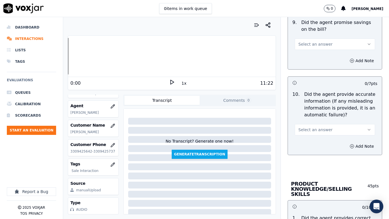
click at [307, 42] on span "Select an answer" at bounding box center [315, 44] width 34 height 6
click at [313, 56] on div "Yes" at bounding box center [324, 56] width 69 height 9
click at [318, 129] on span "Select an answer" at bounding box center [315, 130] width 34 height 6
click at [314, 145] on div "Yes" at bounding box center [324, 142] width 69 height 9
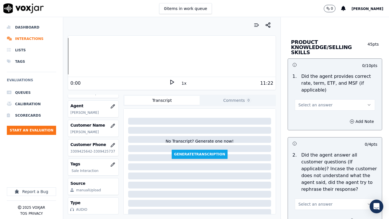
scroll to position [826, 0]
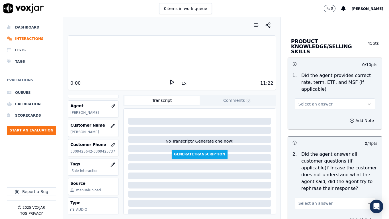
click at [307, 101] on span "Select an answer" at bounding box center [315, 104] width 34 height 6
click at [312, 114] on div "Yes" at bounding box center [324, 111] width 69 height 9
click at [317, 173] on button "Select an answer" at bounding box center [335, 202] width 80 height 11
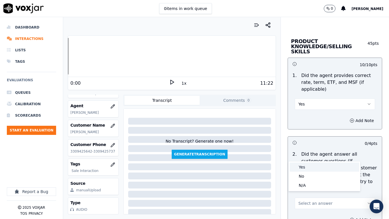
click at [304, 166] on div "Yes" at bounding box center [324, 166] width 69 height 9
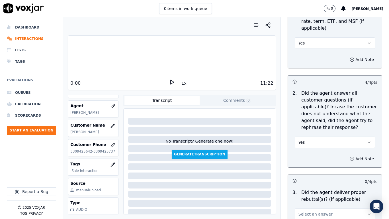
scroll to position [997, 0]
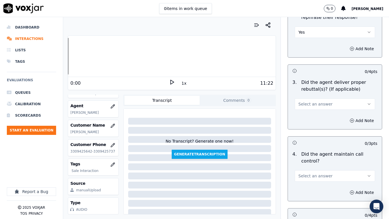
click at [314, 101] on span "Select an answer" at bounding box center [315, 104] width 34 height 6
click at [315, 111] on div "Yes" at bounding box center [324, 111] width 69 height 9
drag, startPoint x: 314, startPoint y: 167, endPoint x: 317, endPoint y: 176, distance: 8.6
click at [314, 170] on button "Select an answer" at bounding box center [335, 175] width 80 height 11
click at [312, 173] on div "Yes" at bounding box center [324, 183] width 69 height 9
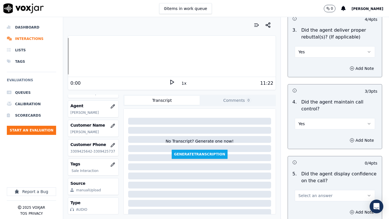
scroll to position [1196, 0]
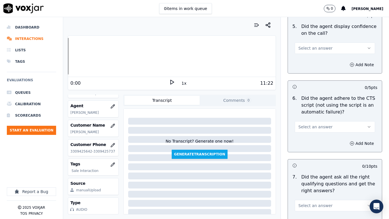
click at [312, 124] on button "Select an answer" at bounding box center [335, 126] width 80 height 11
click at [309, 136] on div "Yes" at bounding box center [324, 134] width 69 height 9
click at [304, 173] on span "Select an answer" at bounding box center [315, 205] width 34 height 6
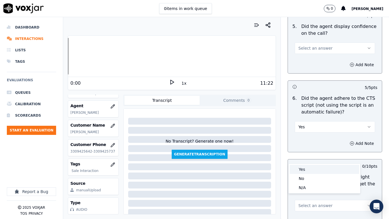
click at [300, 168] on div "Yes" at bounding box center [324, 169] width 69 height 9
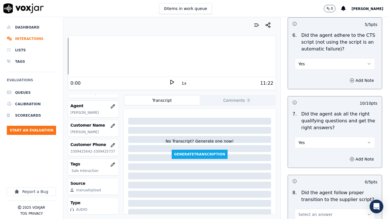
scroll to position [1367, 0]
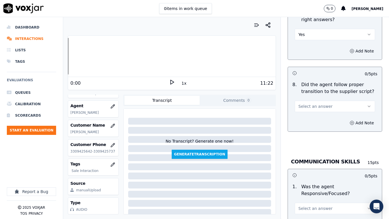
click at [306, 103] on span "Select an answer" at bounding box center [315, 106] width 34 height 6
click at [308, 114] on div "Yes" at bounding box center [324, 113] width 69 height 9
click at [312, 173] on span "Select an answer" at bounding box center [315, 208] width 34 height 6
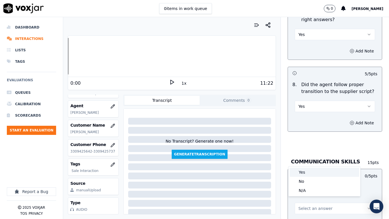
click at [305, 171] on div "Yes" at bounding box center [324, 171] width 69 height 9
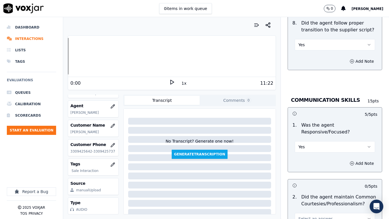
scroll to position [1566, 0]
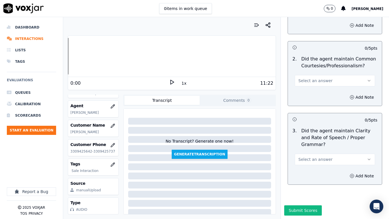
click at [317, 156] on span "Select an answer" at bounding box center [315, 159] width 34 height 6
click at [314, 163] on div "Yes" at bounding box center [324, 166] width 69 height 9
click at [302, 78] on span "Select an answer" at bounding box center [315, 81] width 34 height 6
click at [305, 86] on div "Yes" at bounding box center [324, 88] width 69 height 9
click at [299, 173] on button "Submit Scores" at bounding box center [303, 210] width 38 height 10
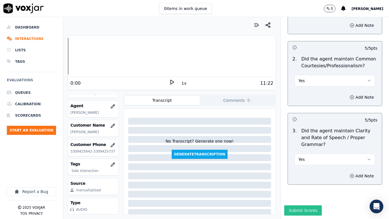
scroll to position [1573, 0]
click at [303, 173] on button "Submit Scores" at bounding box center [303, 210] width 38 height 10
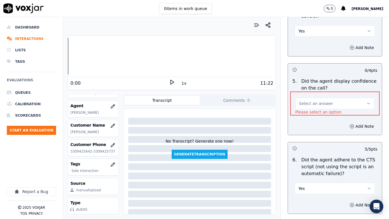
scroll to position [1158, 0]
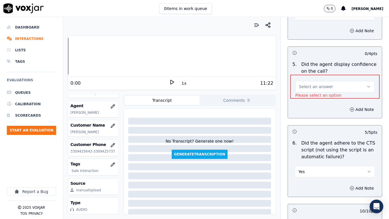
click at [312, 84] on span "Select an answer" at bounding box center [316, 87] width 34 height 6
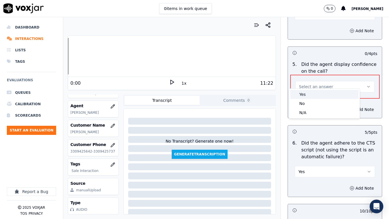
click at [314, 96] on div "Yes" at bounding box center [324, 94] width 68 height 9
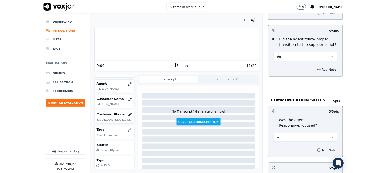
scroll to position [1576, 0]
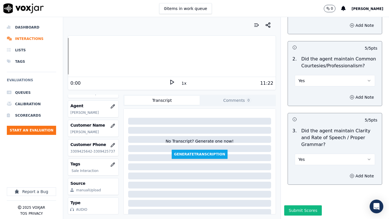
click at [306, 173] on button "Submit Scores" at bounding box center [303, 210] width 38 height 10
